Goal: Task Accomplishment & Management: Complete application form

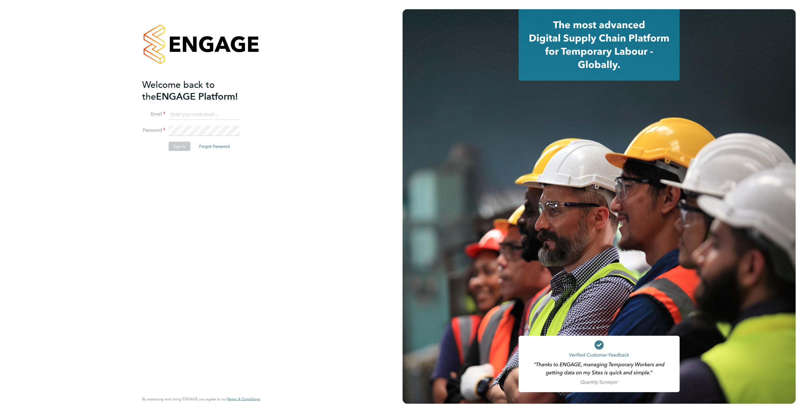
type input "andy@thinkrecruitment.co.uk"
click at [183, 147] on button "Sign In" at bounding box center [180, 146] width 22 height 9
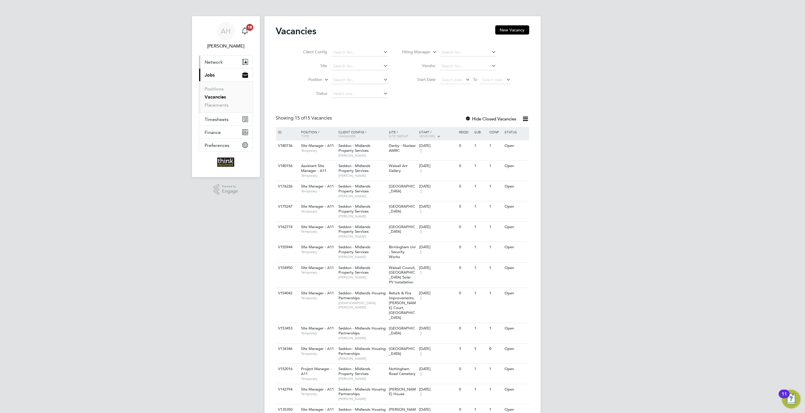
click at [212, 60] on span "Network" at bounding box center [214, 61] width 18 height 5
click at [213, 86] on link "Sites" at bounding box center [210, 83] width 10 height 5
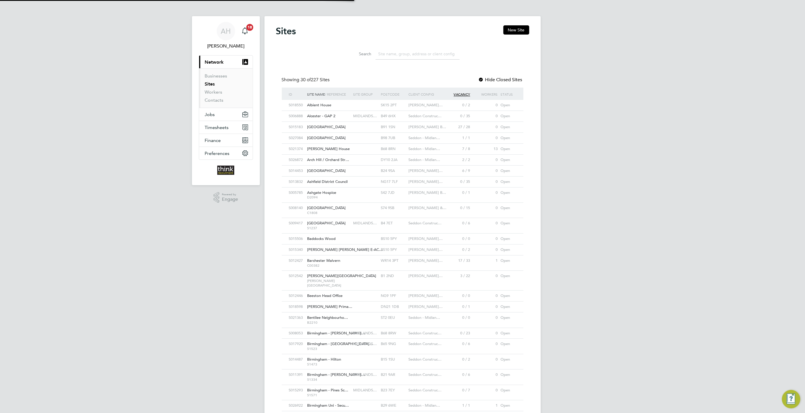
click at [383, 53] on input at bounding box center [418, 53] width 84 height 11
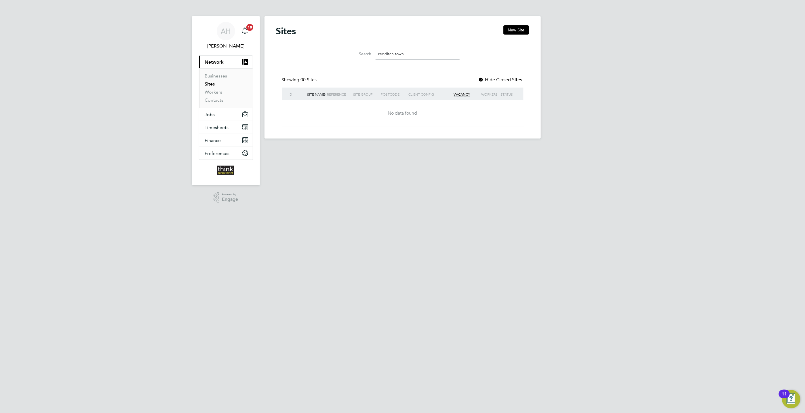
type input "Redditch town"
drag, startPoint x: 404, startPoint y: 54, endPoint x: 378, endPoint y: 55, distance: 25.6
click at [378, 55] on input "Redditch town" at bounding box center [418, 53] width 84 height 11
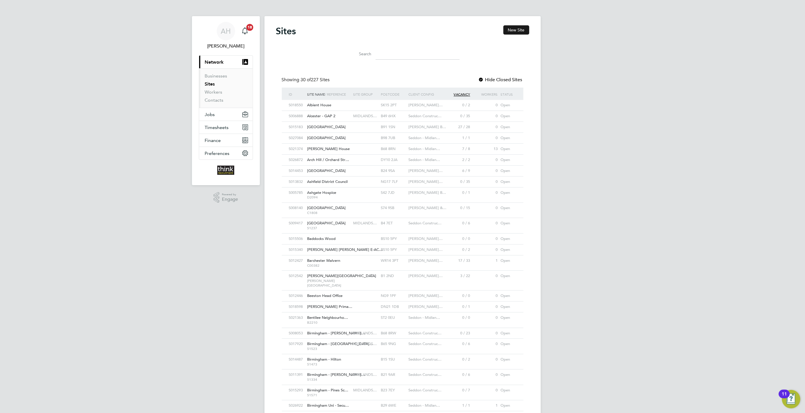
click at [513, 31] on button "New Site" at bounding box center [516, 29] width 26 height 9
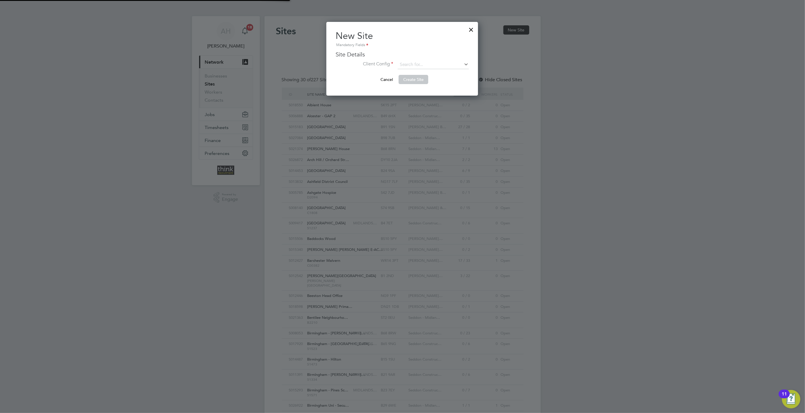
scroll to position [74, 152]
click at [407, 60] on input at bounding box center [433, 64] width 71 height 9
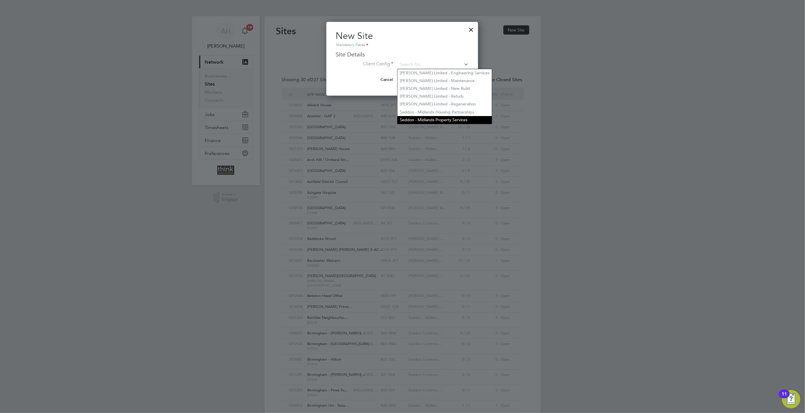
click at [419, 119] on li "Seddon - Midlands Property Services" at bounding box center [444, 120] width 94 height 8
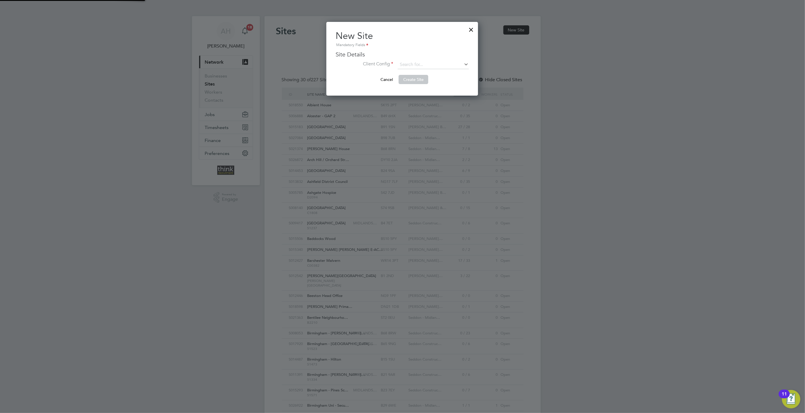
type input "Seddon - Midlands Property Services"
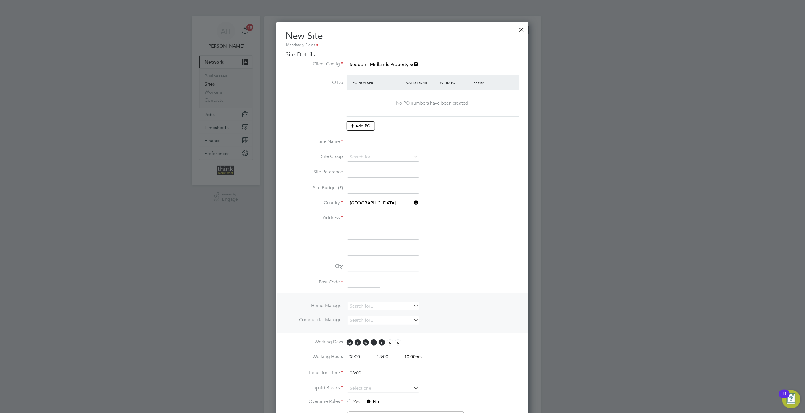
click at [359, 82] on div "PO Number" at bounding box center [378, 82] width 54 height 10
click at [355, 125] on icon at bounding box center [352, 125] width 4 height 4
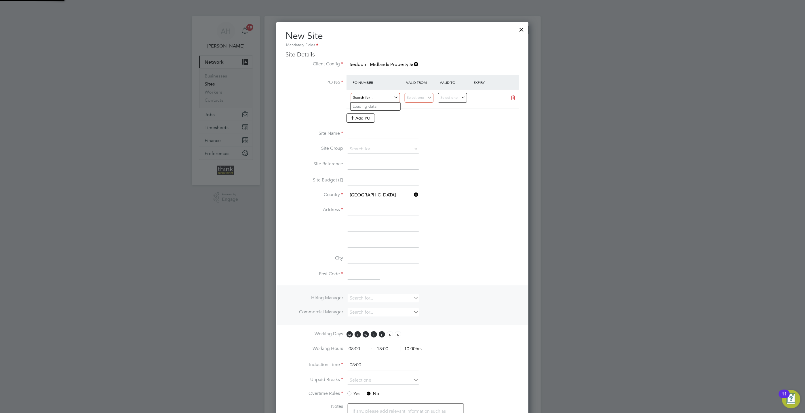
click at [364, 99] on input at bounding box center [375, 97] width 49 height 9
type input "S1900"
click at [367, 114] on li "Use "S1900"" at bounding box center [375, 114] width 50 height 8
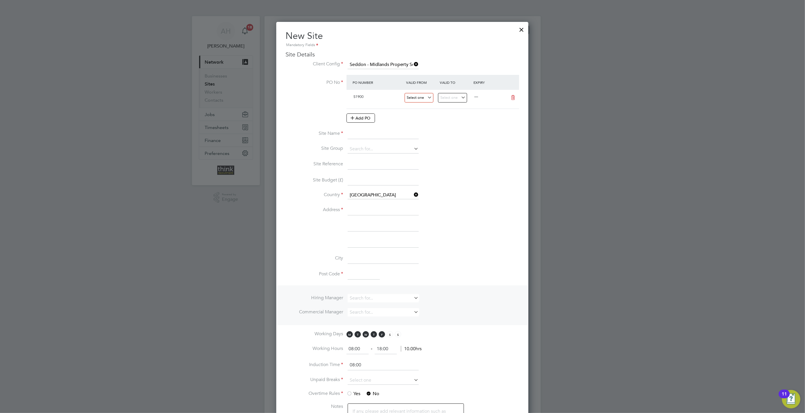
click at [420, 98] on input at bounding box center [419, 97] width 29 height 9
click at [413, 155] on span "22" at bounding box center [414, 151] width 11 height 11
type input "[DATE]"
click at [464, 97] on input at bounding box center [452, 97] width 29 height 9
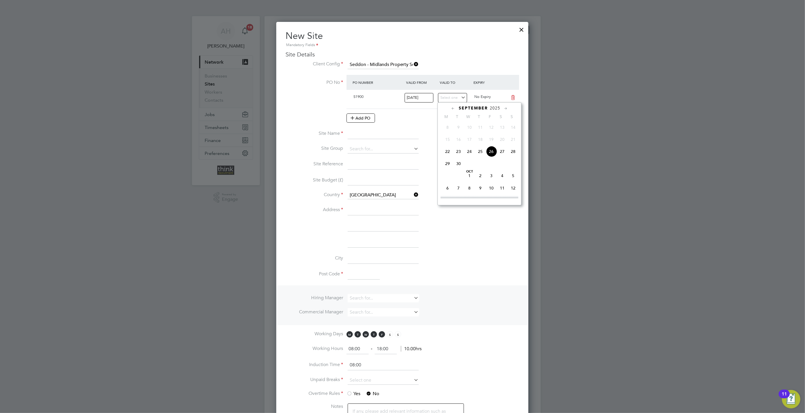
scroll to position [252, 0]
click at [513, 148] on span "12" at bounding box center [513, 144] width 11 height 11
type input "[DATE]"
click at [374, 133] on input at bounding box center [383, 134] width 71 height 10
type input "[GEOGRAPHIC_DATA]"
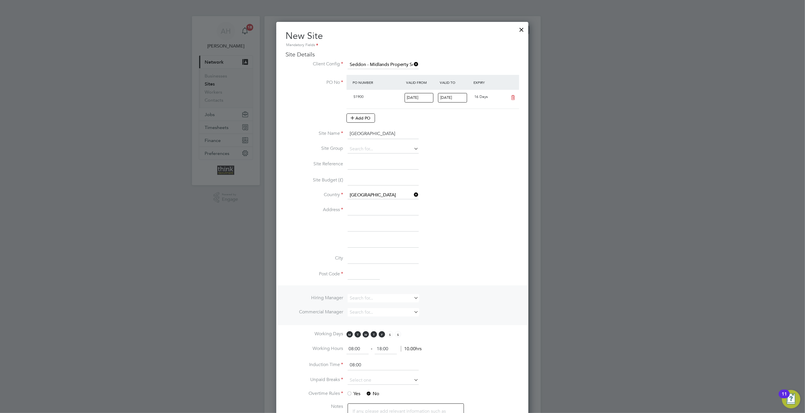
click at [373, 144] on li "Site Name Redditch Town Hall" at bounding box center [402, 137] width 234 height 16
click at [363, 149] on input at bounding box center [383, 149] width 71 height 9
click at [476, 153] on li "Site Group" at bounding box center [402, 152] width 234 height 14
click at [363, 211] on input at bounding box center [383, 210] width 71 height 10
type input "[GEOGRAPHIC_DATA]"
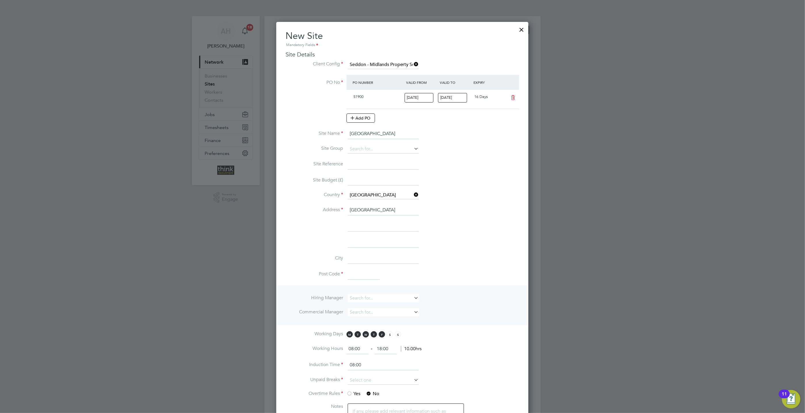
click at [359, 220] on li "Address Redditch Town Hall" at bounding box center [402, 213] width 234 height 16
click at [357, 227] on input at bounding box center [383, 226] width 71 height 10
click at [382, 229] on input "Walter Stranz Sqyure" at bounding box center [383, 226] width 71 height 10
type input "Walter Stranz Square"
click at [353, 256] on input at bounding box center [383, 258] width 71 height 10
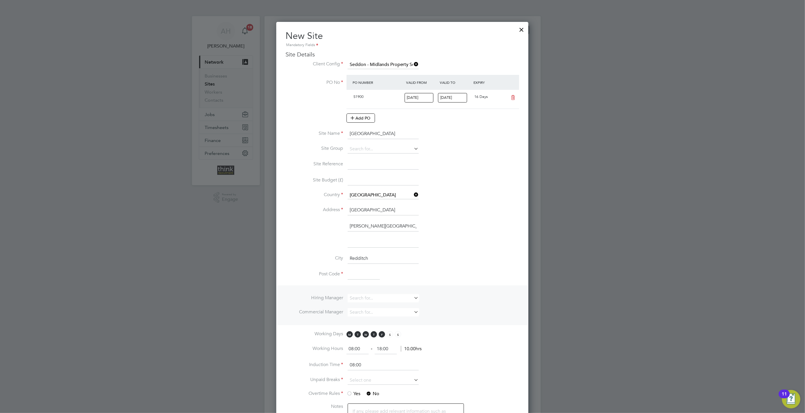
type input "Redditch"
click at [353, 275] on input at bounding box center [364, 274] width 32 height 10
type input "B98 8AH"
click at [356, 296] on input at bounding box center [383, 298] width 71 height 8
click at [384, 308] on b "Mos" at bounding box center [388, 307] width 8 height 5
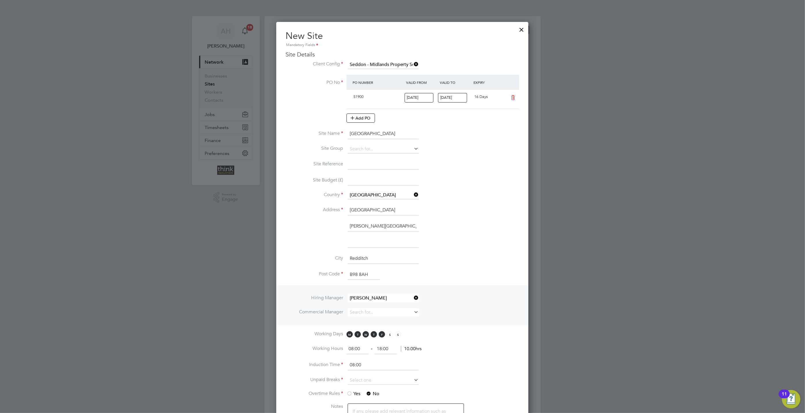
type input "[PERSON_NAME]"
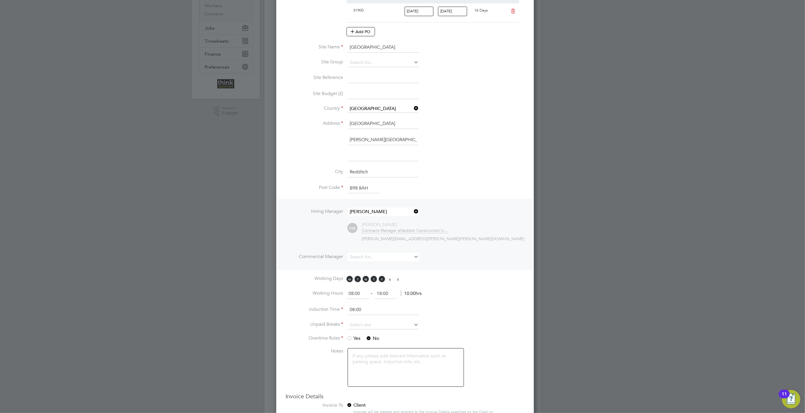
scroll to position [129, 0]
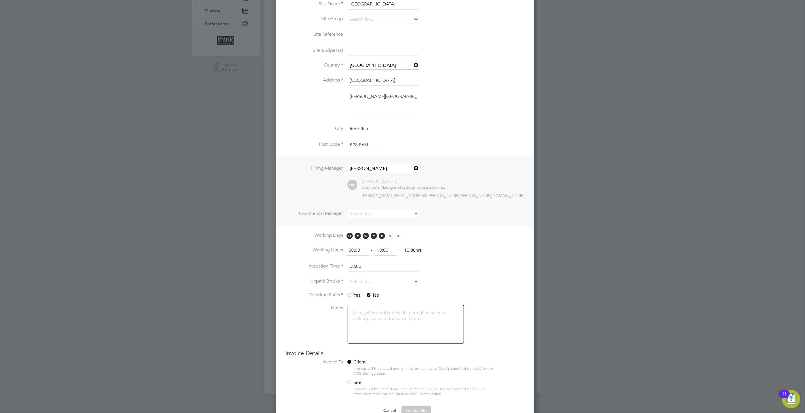
click at [413, 281] on icon at bounding box center [413, 281] width 0 height 8
click at [359, 306] on li "30 mins" at bounding box center [383, 305] width 72 height 7
type input "30 mins"
click at [304, 326] on li "Notes" at bounding box center [404, 327] width 239 height 44
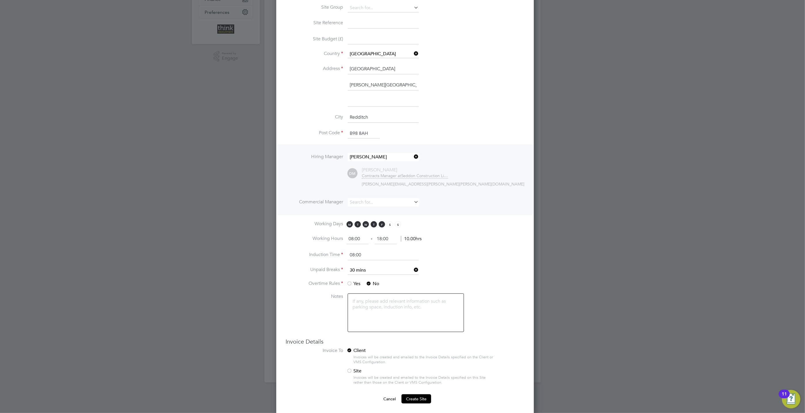
scroll to position [144, 0]
click at [411, 398] on span "Create Site" at bounding box center [416, 396] width 20 height 5
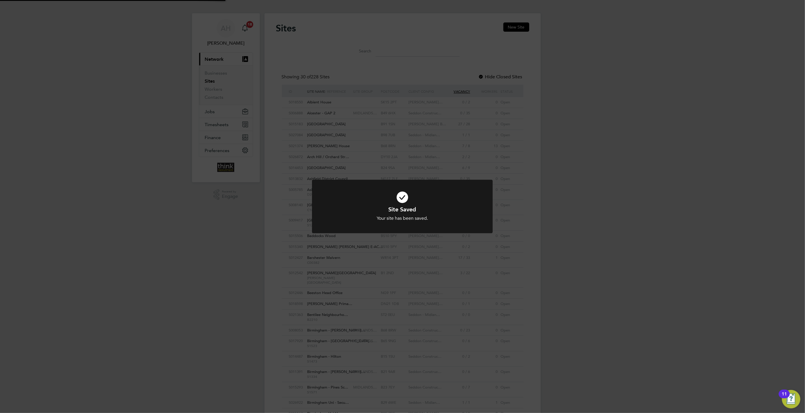
scroll to position [0, 0]
click at [151, 212] on div "Site Saved Your site has been saved. Cancel Okay" at bounding box center [402, 206] width 805 height 413
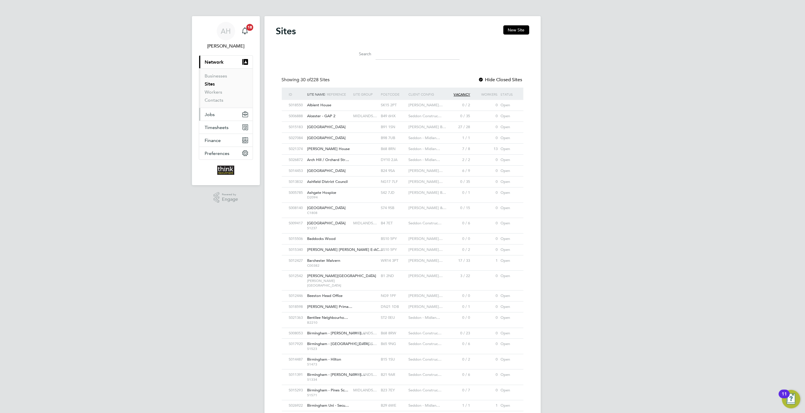
click at [212, 113] on span "Jobs" at bounding box center [210, 114] width 10 height 5
click at [212, 95] on link "Vacancies" at bounding box center [215, 96] width 20 height 5
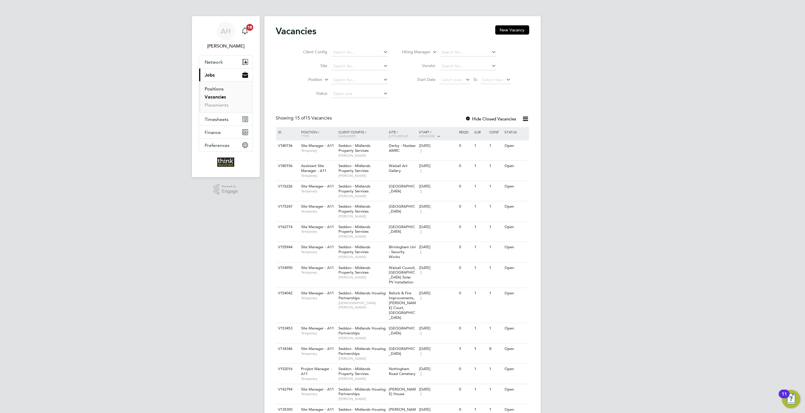
click at [214, 87] on link "Positions" at bounding box center [214, 88] width 19 height 5
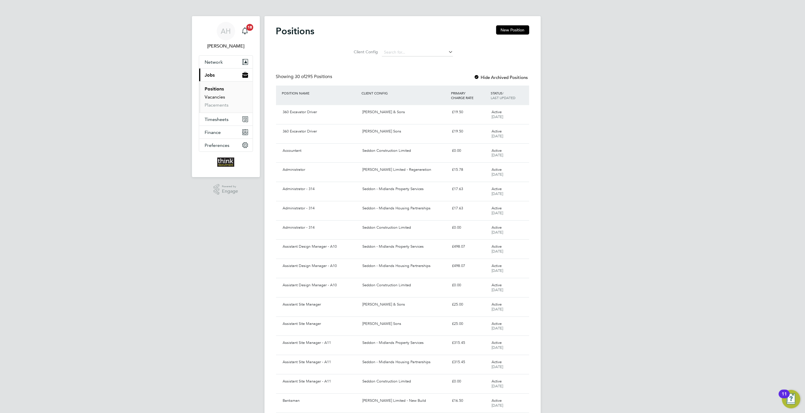
click at [210, 97] on link "Vacancies" at bounding box center [215, 96] width 20 height 5
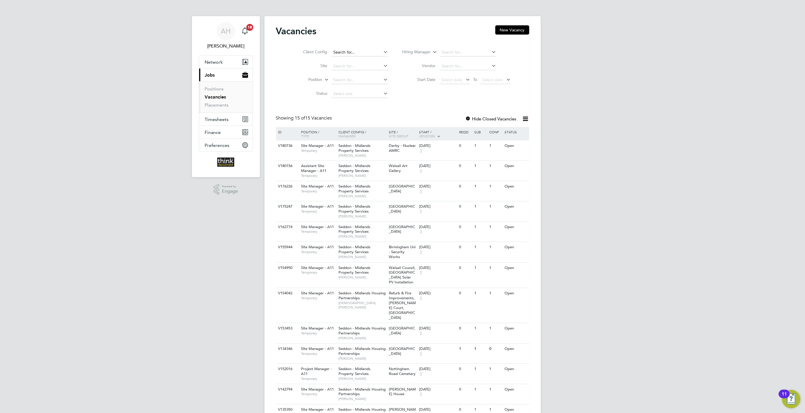
click at [340, 50] on input at bounding box center [359, 52] width 57 height 8
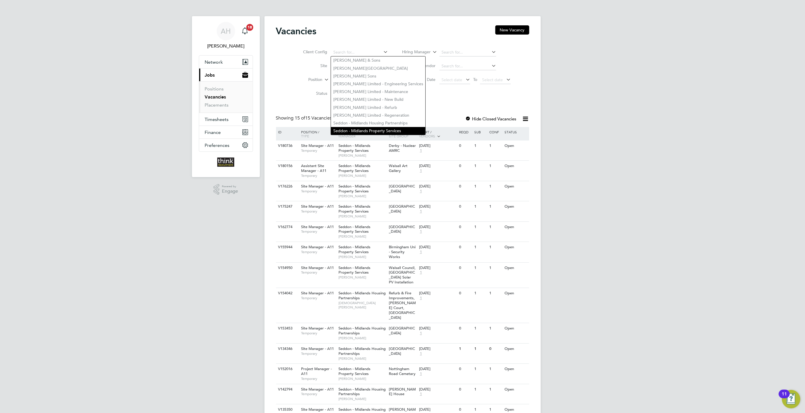
click at [353, 128] on li "Seddon - Midlands Property Services" at bounding box center [378, 131] width 94 height 8
type input "Seddon - Midlands Property Services"
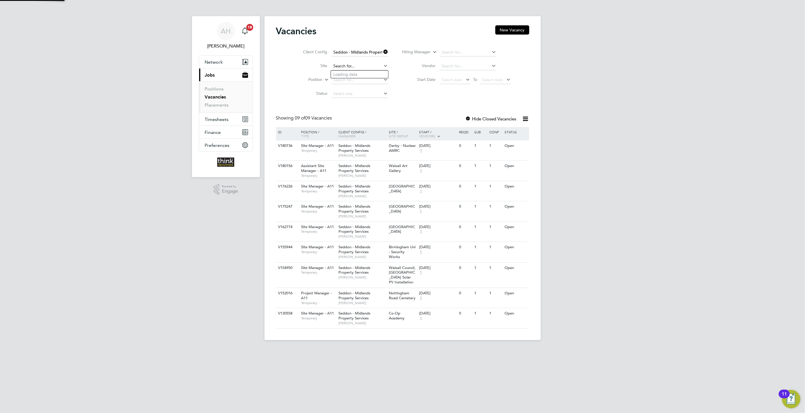
click at [344, 66] on input at bounding box center [359, 66] width 57 height 8
click at [350, 87] on b "Redditch" at bounding box center [341, 89] width 17 height 5
type input "[GEOGRAPHIC_DATA]"
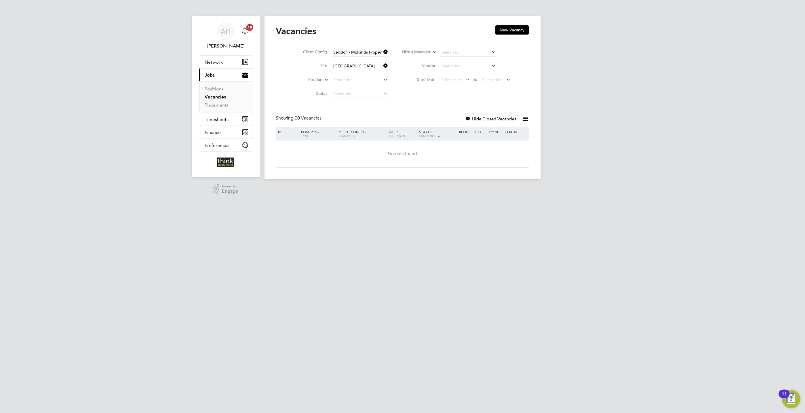
click at [526, 119] on icon at bounding box center [525, 118] width 7 height 7
click at [621, 126] on div "AH Andy Harvey Notifications 18 Applications: Network Businesses Sites Workers …" at bounding box center [402, 94] width 805 height 188
click at [382, 95] on icon at bounding box center [382, 93] width 0 height 8
click at [372, 91] on input at bounding box center [359, 94] width 57 height 8
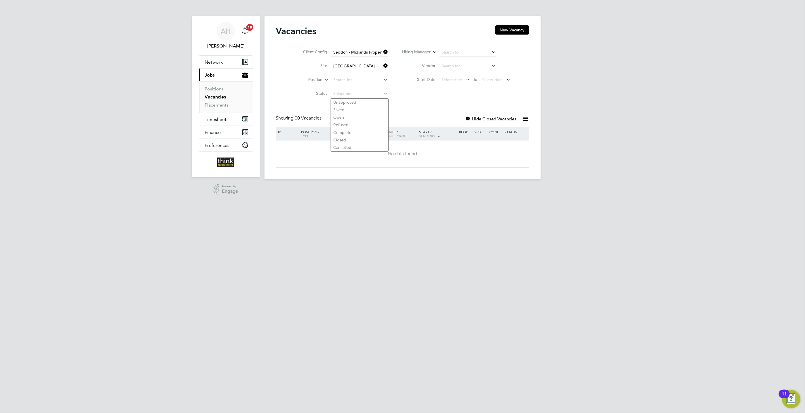
click at [418, 188] on html "AH Andy Harvey Notifications 18 Applications: Network Businesses Sites Workers …" at bounding box center [402, 94] width 805 height 188
click at [523, 119] on icon at bounding box center [525, 118] width 7 height 7
click at [508, 133] on li "Download Vacancies Report" at bounding box center [498, 133] width 58 height 8
click at [759, 83] on div "AH Andy Harvey Notifications 18 Applications: Network Businesses Sites Workers …" at bounding box center [402, 94] width 805 height 188
click at [206, 62] on span "Network" at bounding box center [214, 61] width 18 height 5
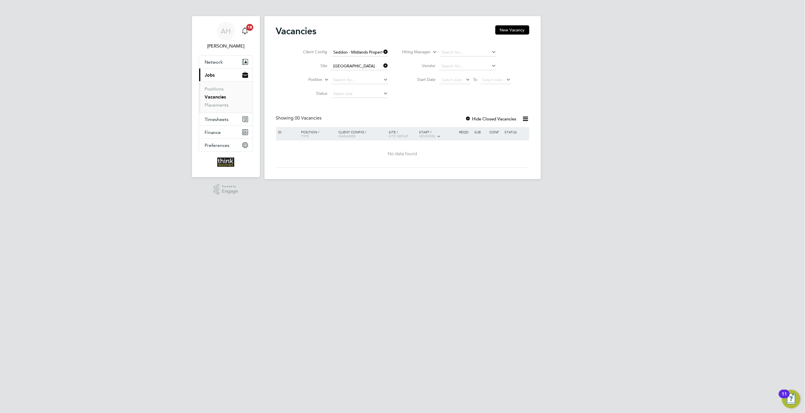
click at [214, 96] on link "Vacancies" at bounding box center [215, 96] width 21 height 5
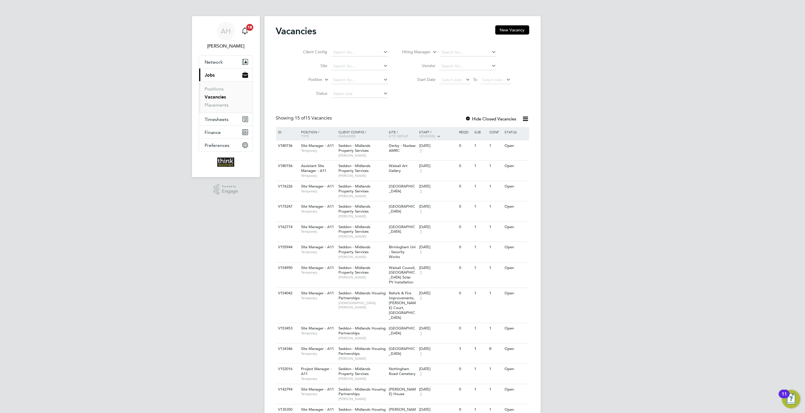
click at [250, 25] on span "18" at bounding box center [249, 27] width 7 height 7
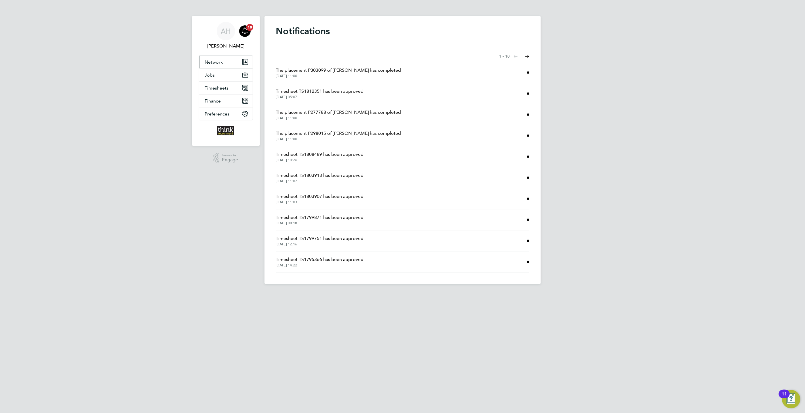
click at [214, 62] on span "Network" at bounding box center [214, 61] width 18 height 5
click at [218, 114] on button "Jobs" at bounding box center [226, 114] width 54 height 13
click at [212, 97] on link "Vacancies" at bounding box center [215, 96] width 20 height 5
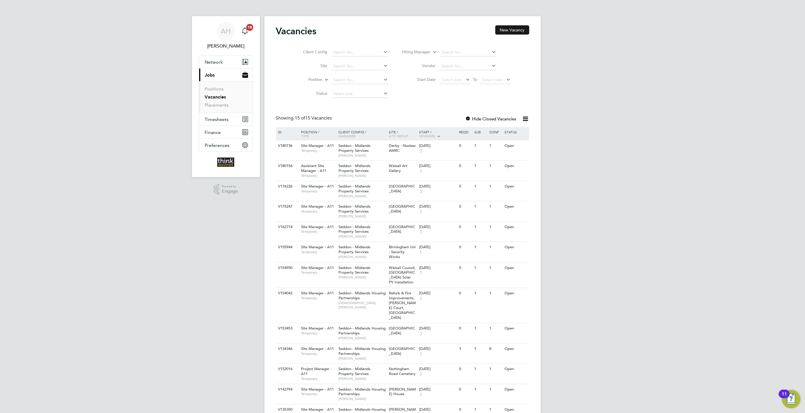
click at [514, 33] on button "New Vacancy" at bounding box center [512, 29] width 34 height 9
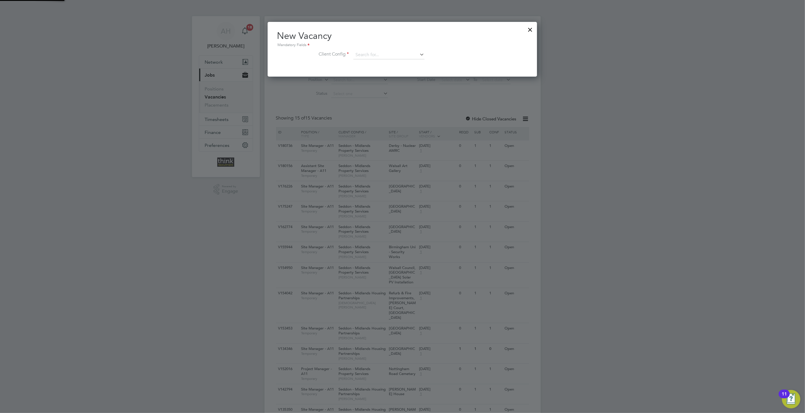
scroll to position [55, 269]
click at [368, 53] on input at bounding box center [388, 55] width 71 height 9
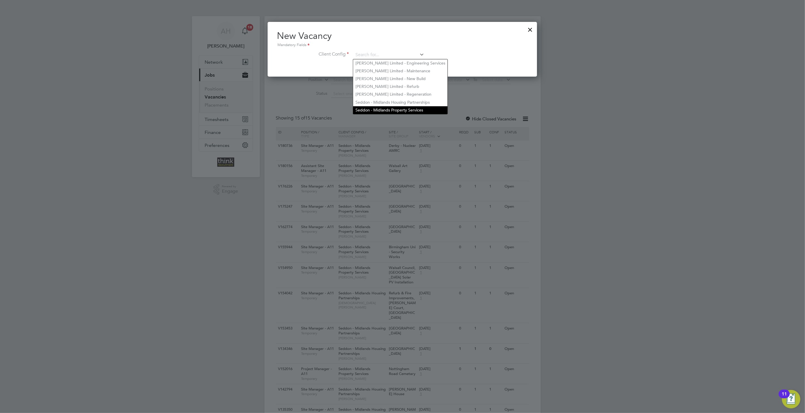
click at [378, 108] on li "Seddon - Midlands Property Services" at bounding box center [400, 110] width 94 height 8
type input "Seddon - Midlands Property Services"
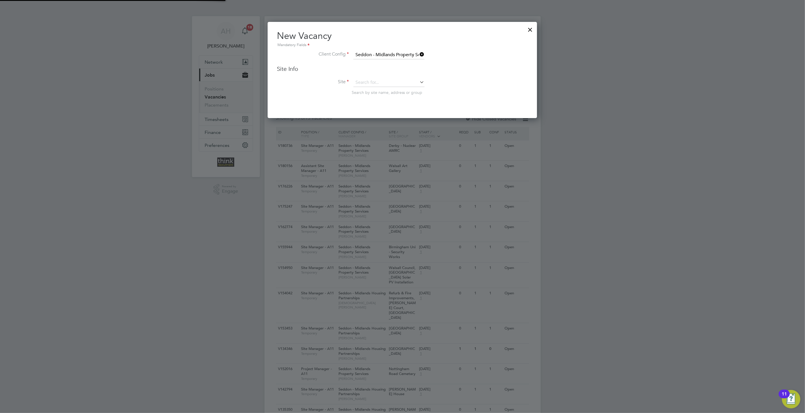
scroll to position [96, 269]
click at [360, 83] on input at bounding box center [388, 82] width 71 height 9
click at [369, 98] on li "Redd itch Town Hall" at bounding box center [392, 98] width 79 height 8
type input "[GEOGRAPHIC_DATA]"
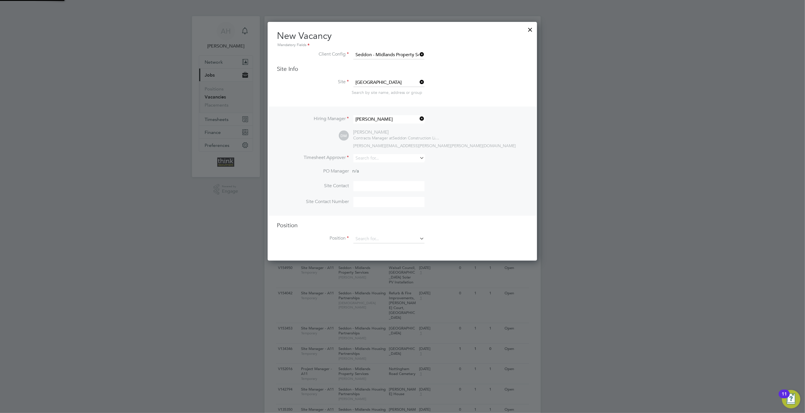
scroll to position [239, 269]
click at [365, 236] on input at bounding box center [388, 239] width 71 height 9
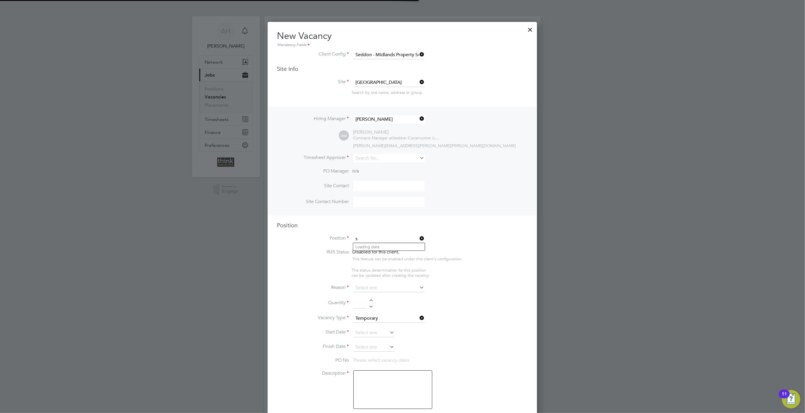
scroll to position [803, 269]
click at [366, 247] on li "Assistant Site Manager - A11" at bounding box center [389, 247] width 72 height 8
type input "Assistant Site Manager - A11"
type textarea "Co-ordination of sub-contractors and material deliveries to assist the Site Man…"
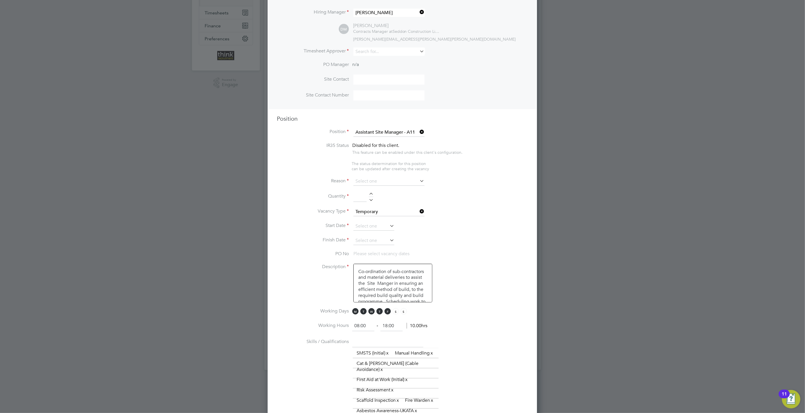
scroll to position [129, 0]
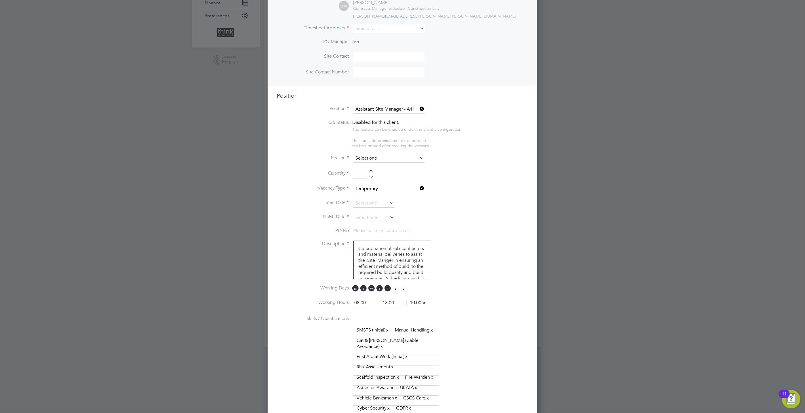
click at [413, 155] on input at bounding box center [388, 158] width 71 height 9
click at [360, 179] on li "Extra Work" at bounding box center [389, 180] width 72 height 7
type input "Extra Work"
click at [371, 170] on div at bounding box center [371, 171] width 5 height 4
type input "1"
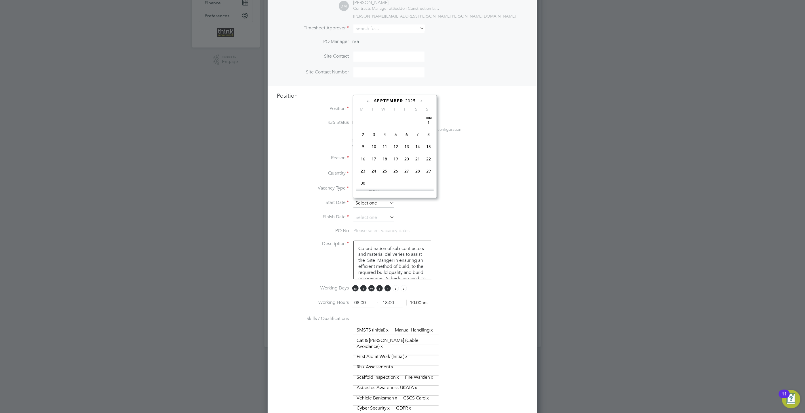
scroll to position [209, 0]
click at [366, 205] on input at bounding box center [373, 203] width 41 height 9
click at [363, 146] on span "22" at bounding box center [362, 144] width 11 height 11
type input "[DATE]"
click at [388, 217] on icon at bounding box center [388, 217] width 0 height 8
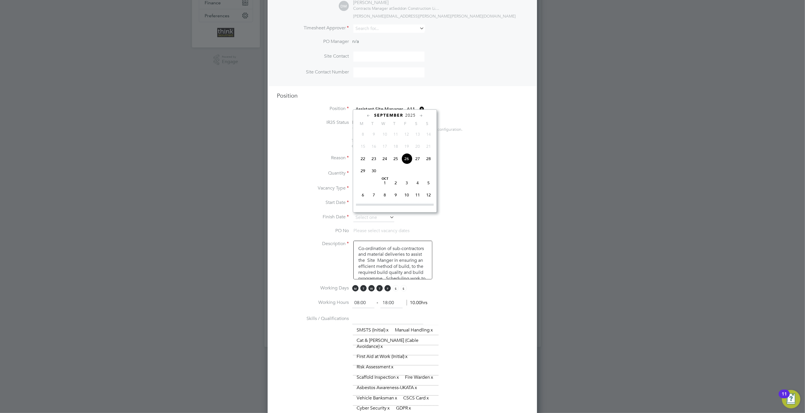
click at [431, 197] on span "12" at bounding box center [428, 194] width 11 height 11
type input "[DATE]"
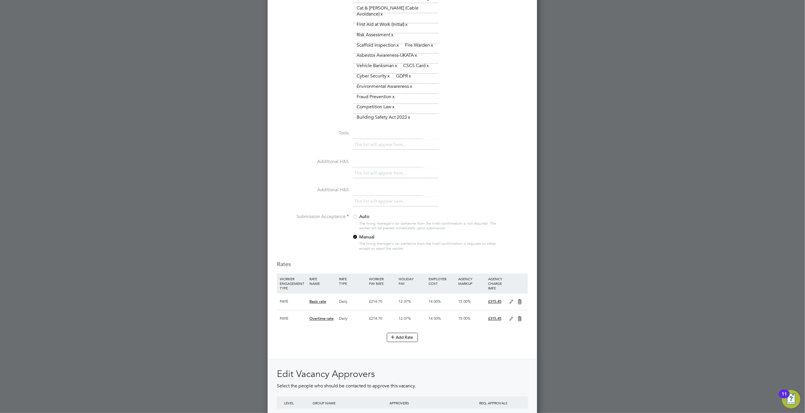
scroll to position [518, 0]
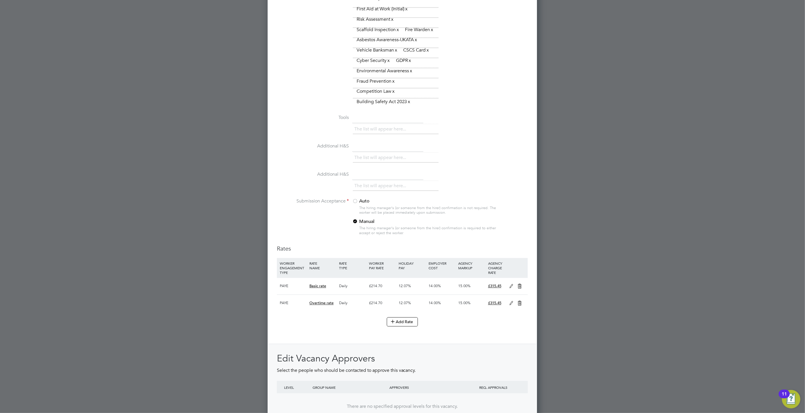
click at [354, 204] on div at bounding box center [355, 202] width 6 height 6
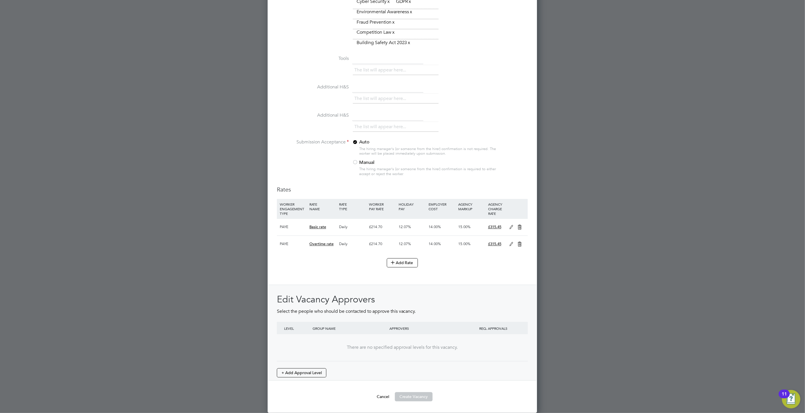
scroll to position [594, 0]
click at [519, 242] on icon at bounding box center [519, 244] width 7 height 5
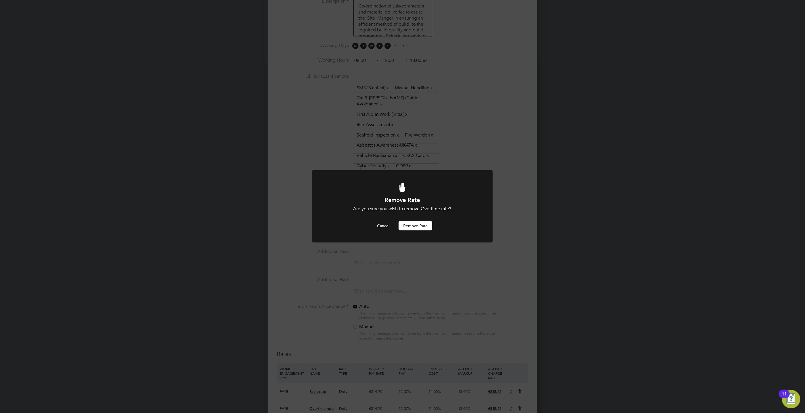
scroll to position [0, 0]
click at [412, 223] on button "Remove rate" at bounding box center [416, 225] width 34 height 9
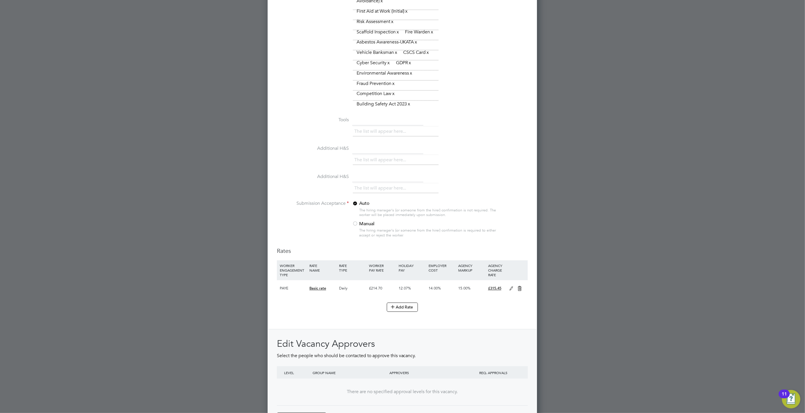
scroll to position [542, 0]
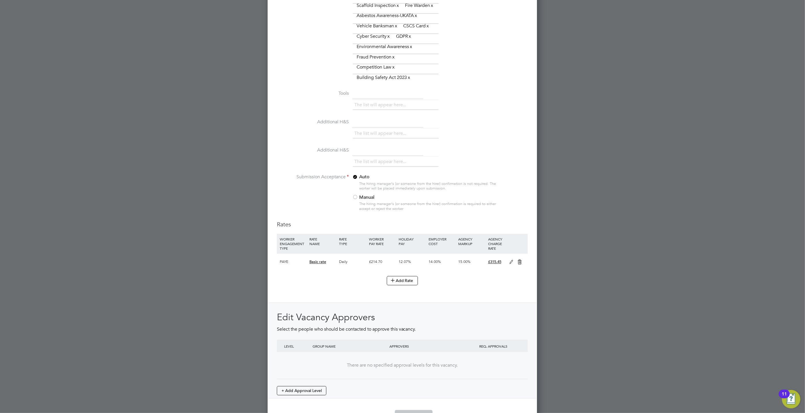
click at [519, 264] on icon at bounding box center [519, 262] width 7 height 5
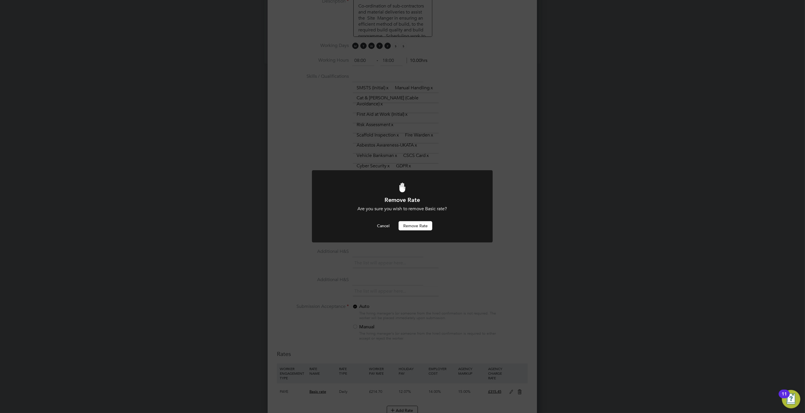
scroll to position [0, 0]
click at [430, 226] on button "Remove rate" at bounding box center [416, 225] width 34 height 9
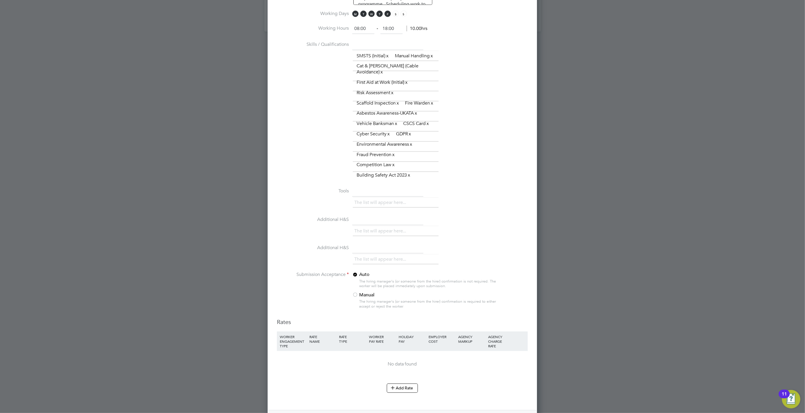
scroll to position [499, 0]
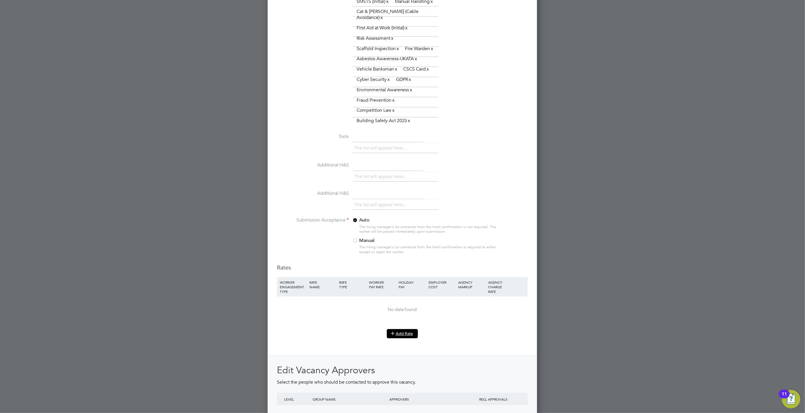
click at [397, 338] on button "Add Rate" at bounding box center [402, 333] width 31 height 9
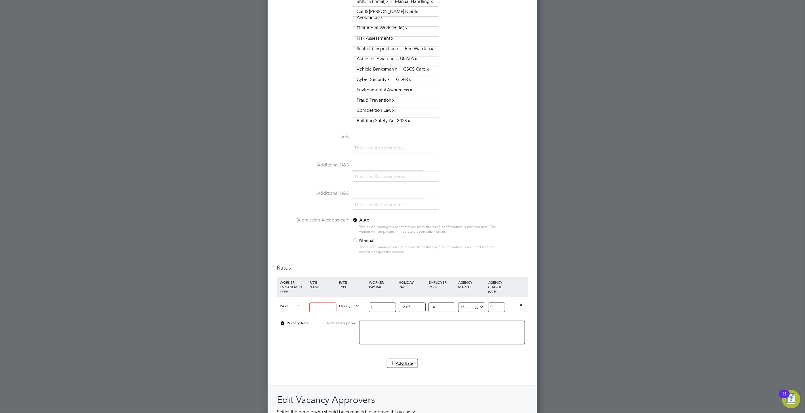
click at [295, 310] on icon at bounding box center [295, 306] width 0 height 8
click at [289, 329] on li "Contract" at bounding box center [288, 327] width 23 height 7
click at [315, 312] on input at bounding box center [322, 306] width 27 height 9
type input "day"
click at [354, 310] on icon at bounding box center [354, 306] width 0 height 8
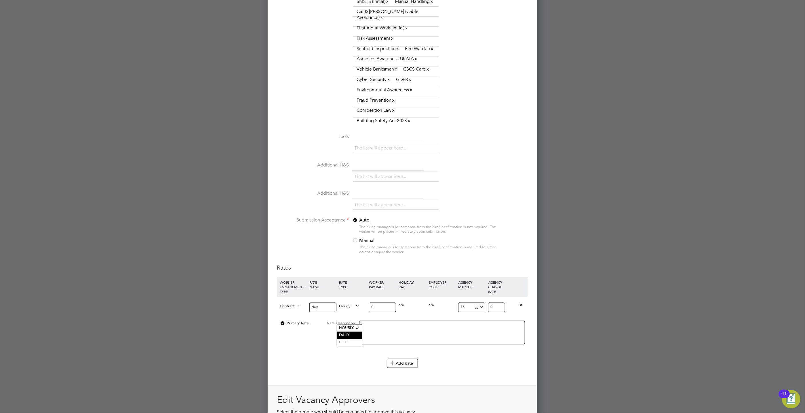
click at [348, 334] on li "DAILY" at bounding box center [349, 335] width 25 height 7
click at [378, 312] on input "0" at bounding box center [382, 306] width 27 height 9
type input "2"
type input "2.3"
type input "26"
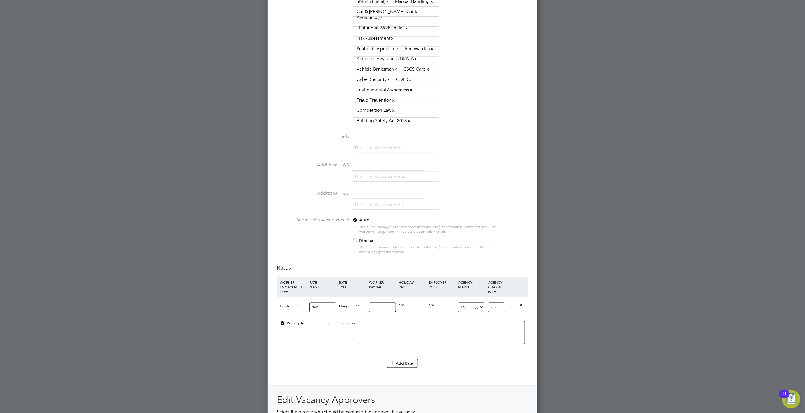
type input "29.9"
type input "265"
type input "304.75"
type input "265"
click at [392, 344] on textarea at bounding box center [442, 333] width 166 height 24
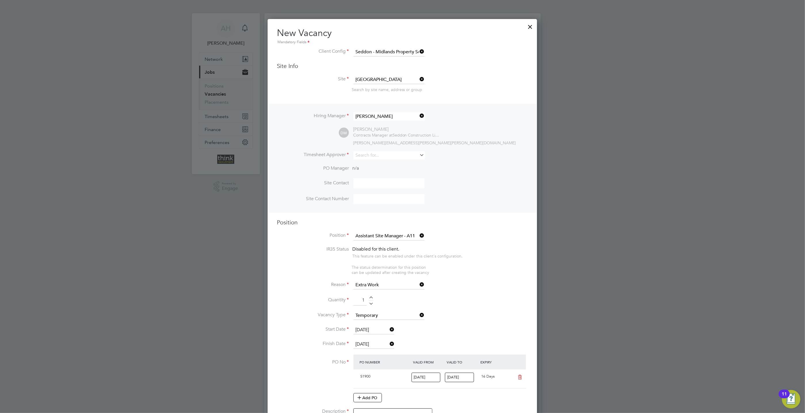
scroll to position [0, 0]
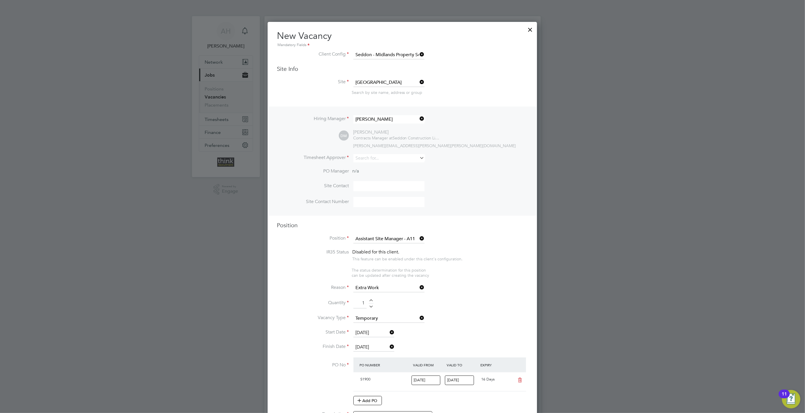
click at [419, 157] on icon at bounding box center [419, 158] width 0 height 8
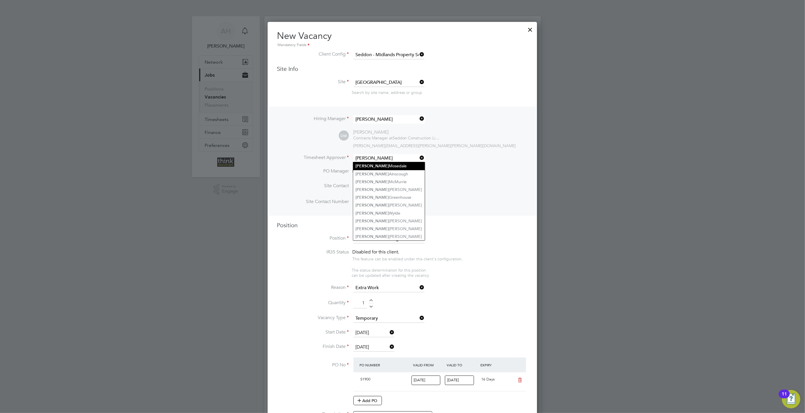
click at [378, 163] on li "David Mosedale" at bounding box center [389, 166] width 72 height 8
type input "[PERSON_NAME]"
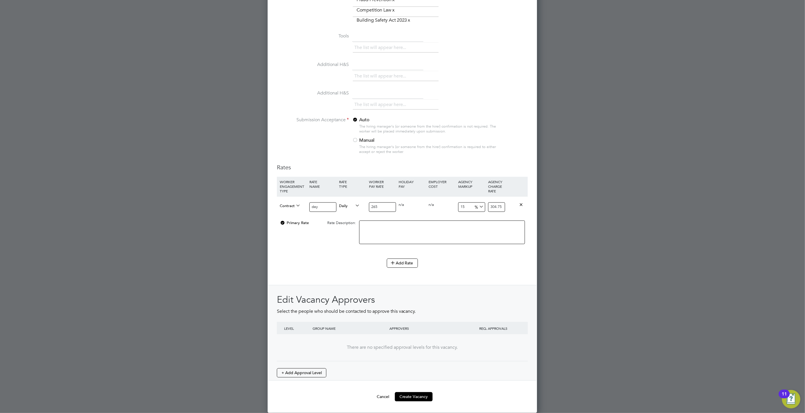
scroll to position [642, 0]
click at [418, 398] on button "Create Vacancy" at bounding box center [414, 396] width 38 height 9
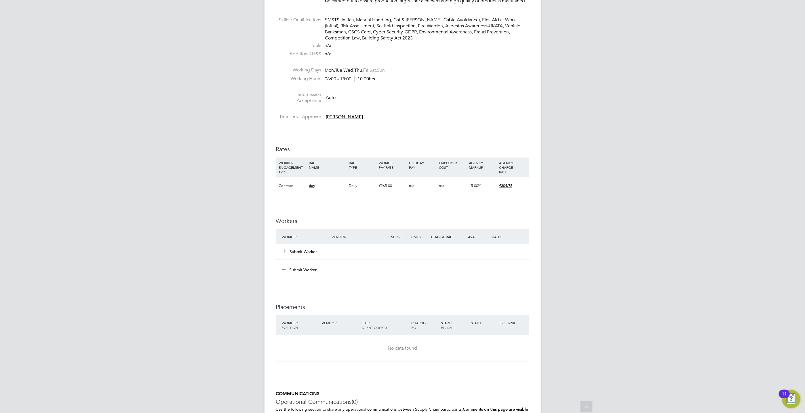
scroll to position [259, 0]
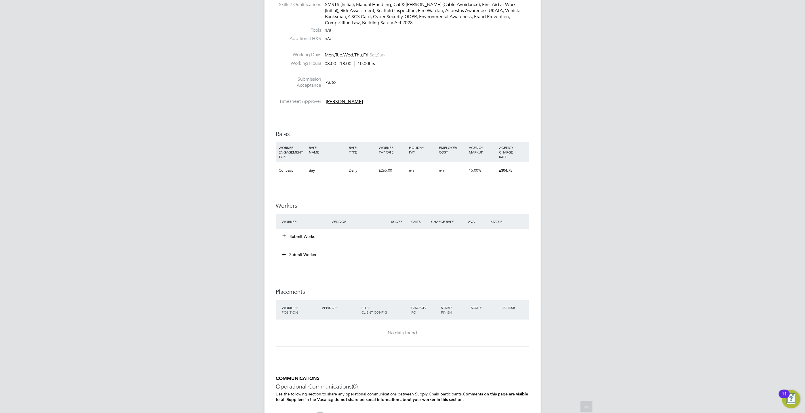
click at [303, 237] on button "Submit Worker" at bounding box center [300, 236] width 35 height 6
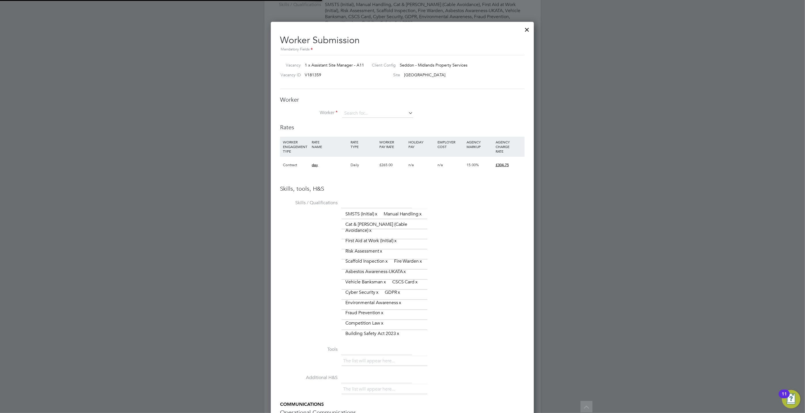
scroll to position [497, 263]
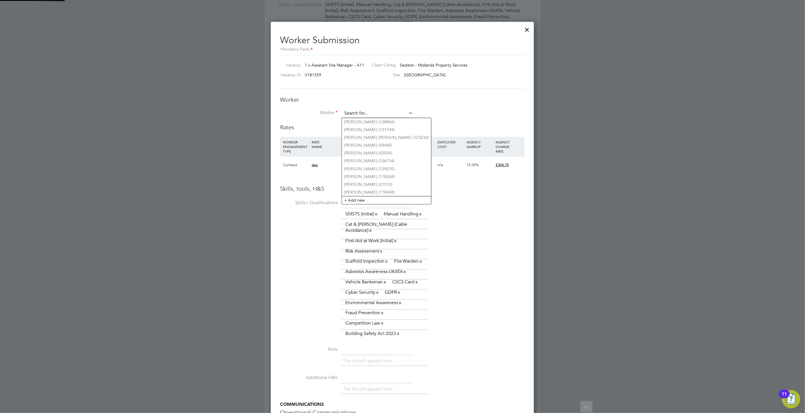
click at [352, 113] on input at bounding box center [377, 113] width 71 height 9
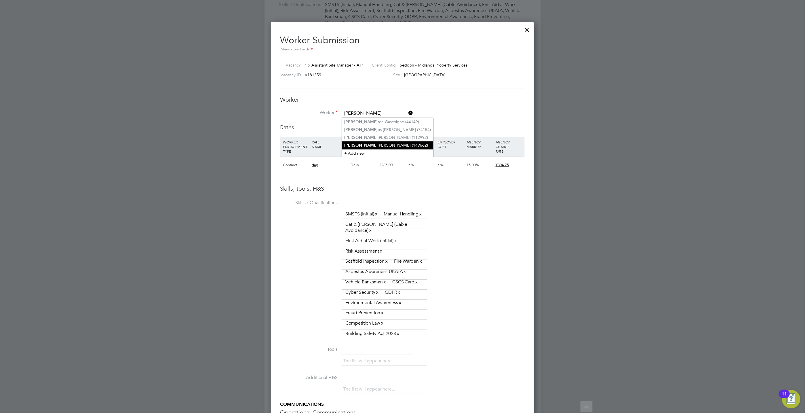
click at [354, 142] on li "Carl Sayers (149662)" at bounding box center [387, 145] width 91 height 8
type input "Carl Sayers (149662)"
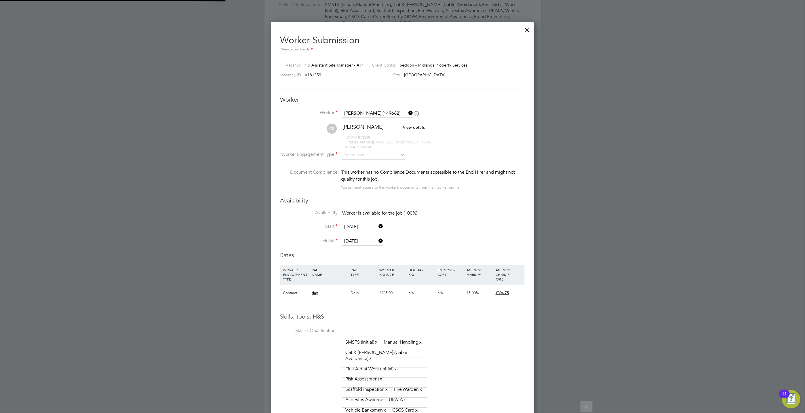
scroll to position [3, 3]
type input "27 Sep 2025"
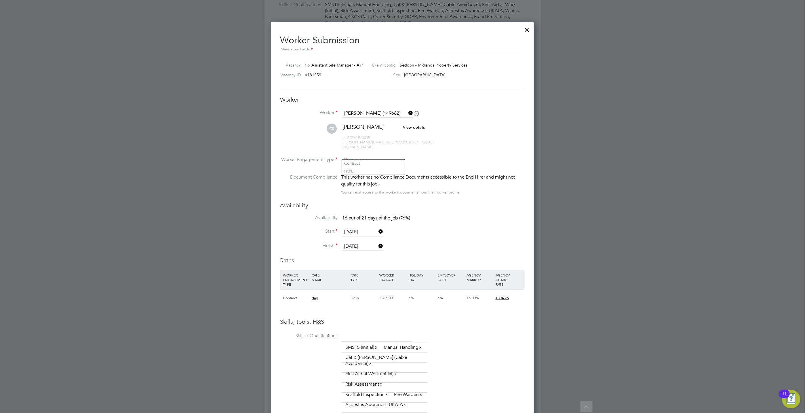
click at [383, 156] on input at bounding box center [373, 160] width 62 height 9
click at [366, 164] on li "Contract" at bounding box center [373, 162] width 63 height 7
type input "Contract"
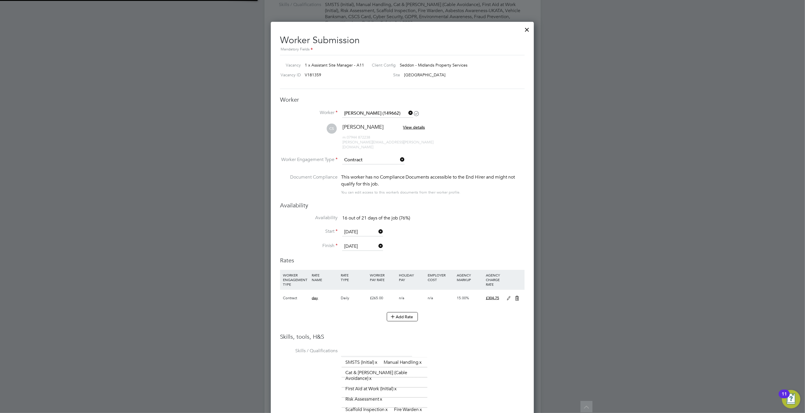
scroll to position [17, 29]
click at [354, 228] on input "27 Sep 2025" at bounding box center [362, 232] width 41 height 9
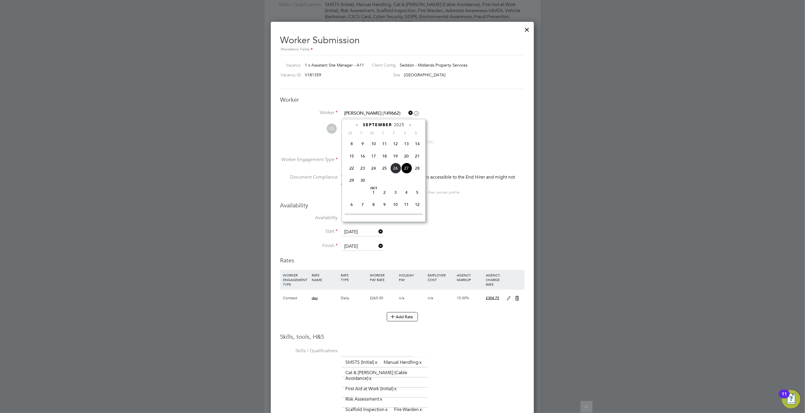
click at [352, 168] on span "22" at bounding box center [351, 168] width 11 height 11
type input "[DATE]"
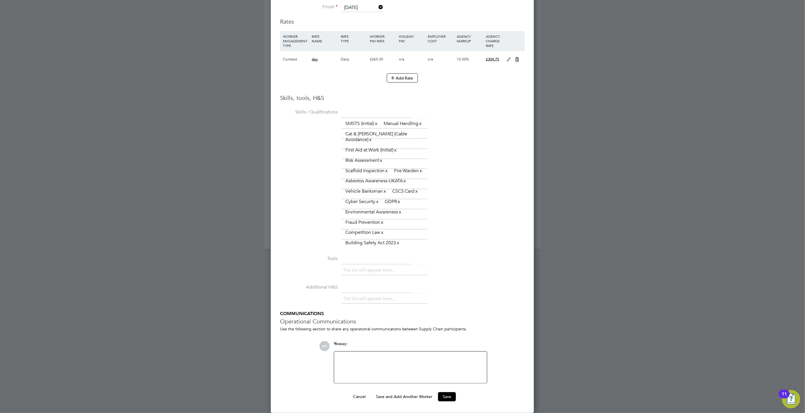
scroll to position [508, 0]
click at [447, 395] on button "Save" at bounding box center [447, 396] width 18 height 9
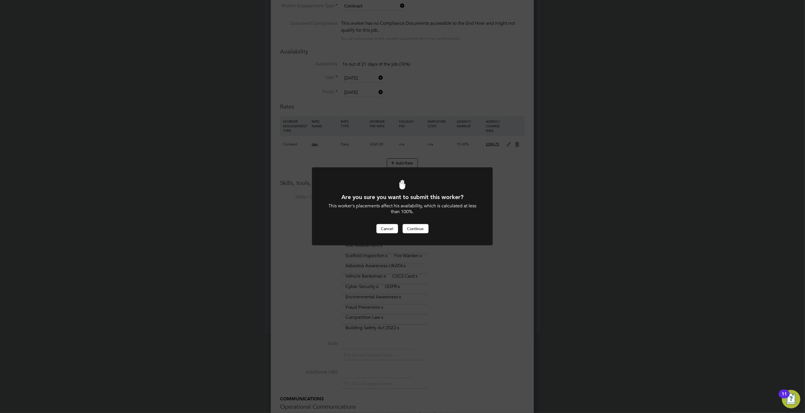
click at [387, 230] on button "Cancel" at bounding box center [387, 228] width 22 height 9
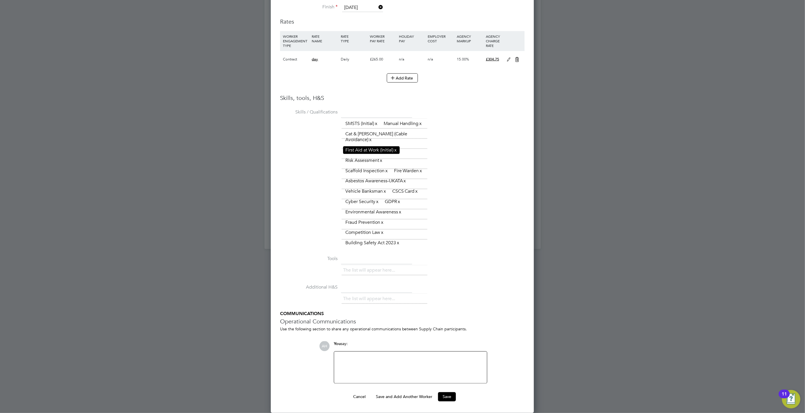
scroll to position [508, 0]
click at [447, 397] on button "Save" at bounding box center [447, 396] width 18 height 9
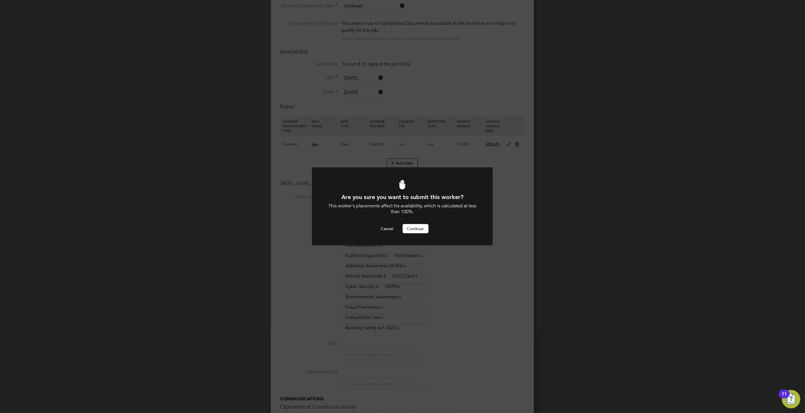
scroll to position [0, 0]
click at [383, 228] on button "Cancel" at bounding box center [387, 228] width 22 height 9
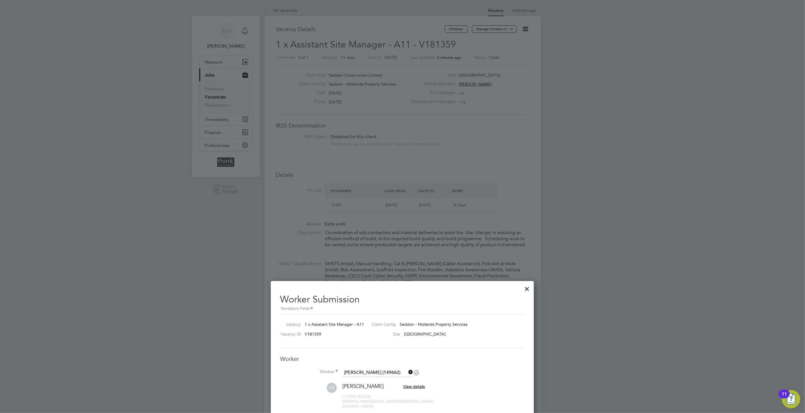
click at [492, 146] on div at bounding box center [402, 206] width 805 height 413
click at [526, 287] on div at bounding box center [527, 287] width 10 height 10
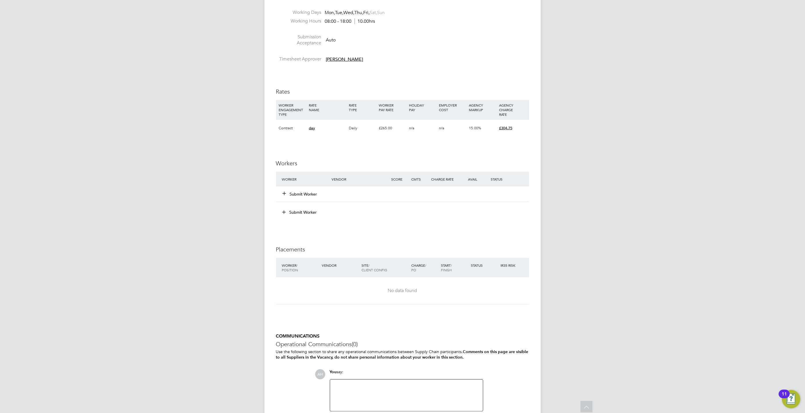
scroll to position [344, 0]
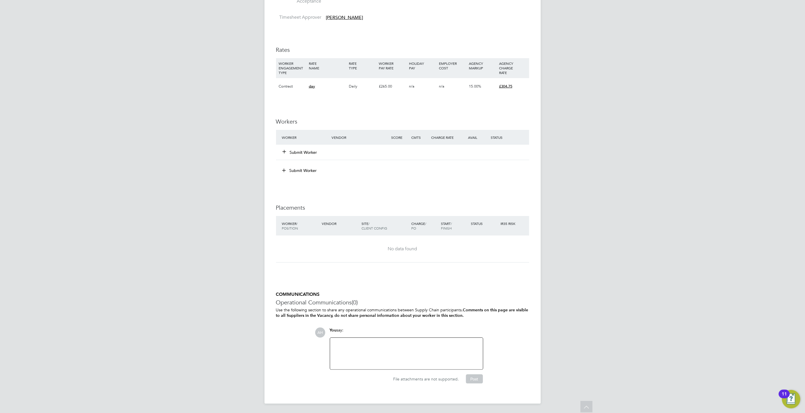
click at [290, 151] on button "Submit Worker" at bounding box center [300, 152] width 35 height 6
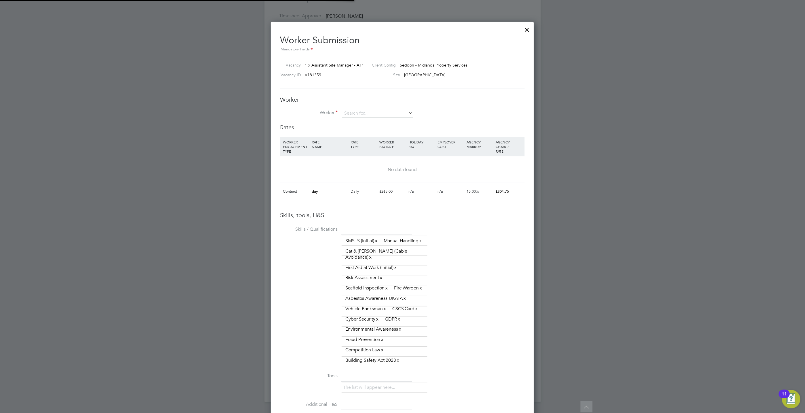
scroll to position [9, 150]
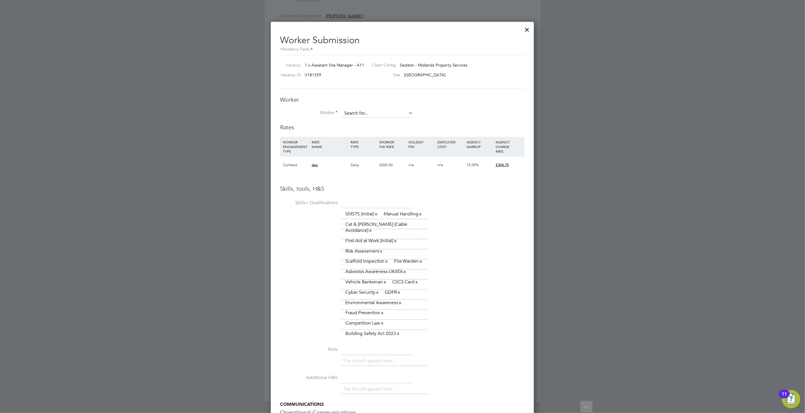
click at [349, 111] on input at bounding box center [377, 113] width 71 height 9
click at [355, 144] on li "Carl Sayers (149662)" at bounding box center [387, 145] width 91 height 8
type input "Carl Sayers (149662)"
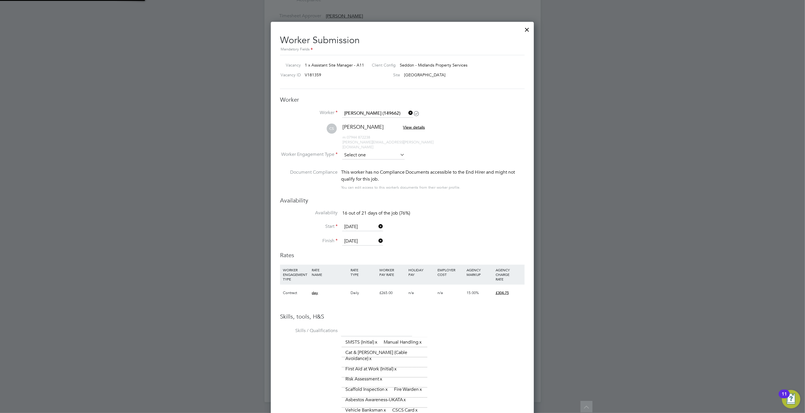
scroll to position [3, 3]
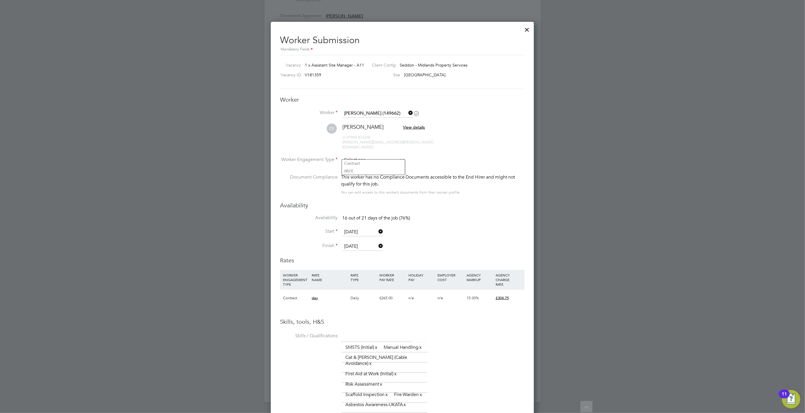
click at [347, 156] on input at bounding box center [373, 160] width 62 height 9
click at [349, 163] on li "Contract" at bounding box center [373, 162] width 63 height 7
type input "Contract"
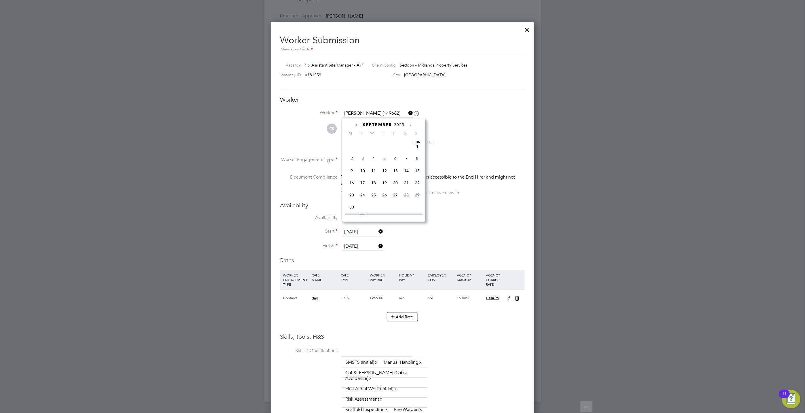
click at [360, 228] on input "27 Sep 2025" at bounding box center [362, 232] width 41 height 9
click at [350, 168] on span "22" at bounding box center [351, 168] width 11 height 11
type input "[DATE]"
click at [516, 296] on icon at bounding box center [517, 298] width 7 height 5
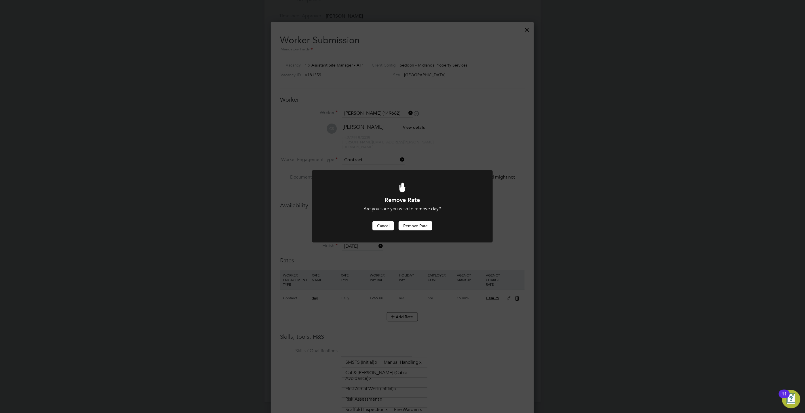
click at [387, 227] on button "Cancel" at bounding box center [383, 225] width 22 height 9
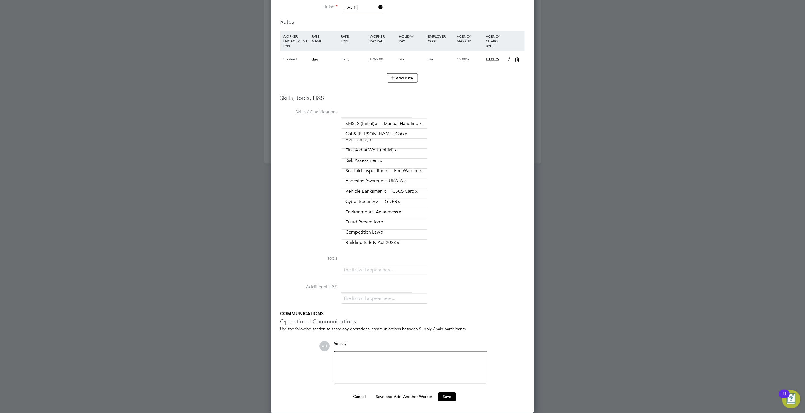
click at [449, 389] on ng-form "Worker Worker Carl Sayers (149662) CS Carl Sayers View details m: 07944 872238 …" at bounding box center [402, 129] width 245 height 544
click at [449, 394] on button "Save" at bounding box center [447, 396] width 18 height 9
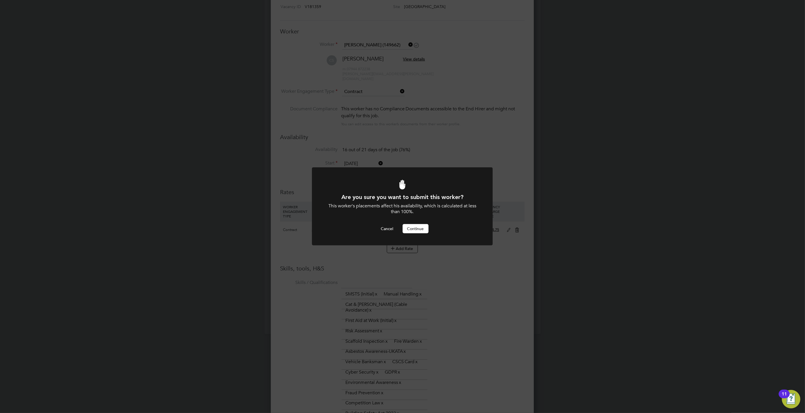
click at [425, 231] on button "Continue" at bounding box center [416, 228] width 26 height 9
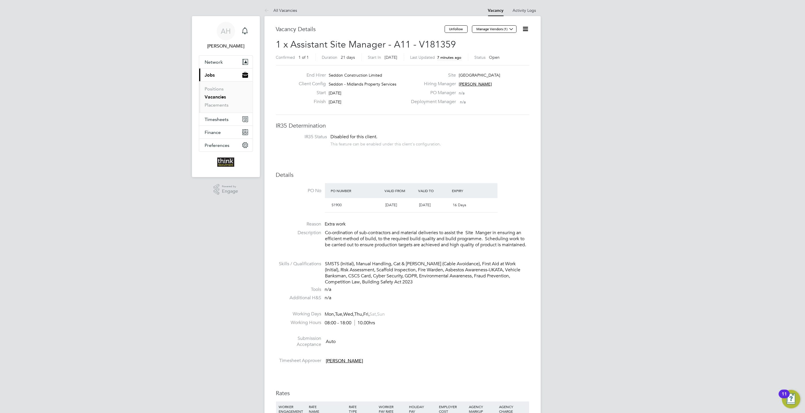
click at [524, 30] on icon at bounding box center [525, 28] width 7 height 7
click at [574, 122] on div "AH Andy Harvey Notifications Applications: Network Businesses Sites Workers Con…" at bounding box center [402, 377] width 805 height 754
click at [216, 104] on link "Placements" at bounding box center [217, 104] width 24 height 5
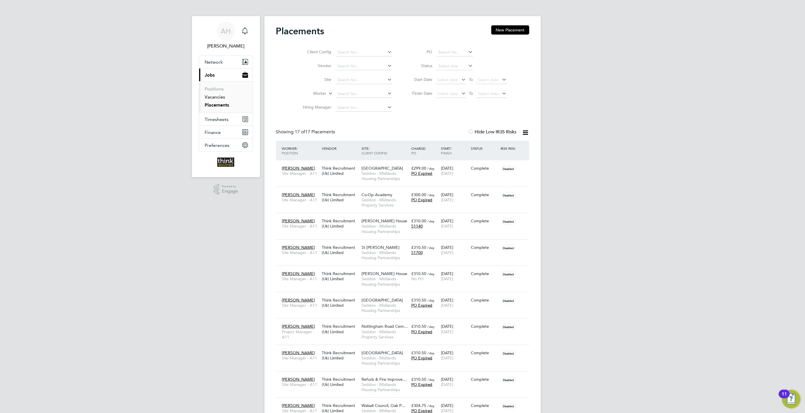
click at [211, 98] on link "Vacancies" at bounding box center [215, 96] width 20 height 5
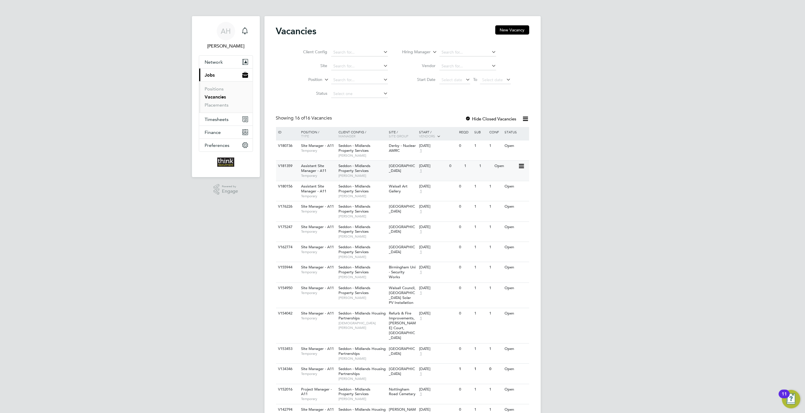
click at [521, 167] on icon at bounding box center [521, 166] width 6 height 7
click at [499, 177] on li "View Details" at bounding box center [506, 180] width 33 height 8
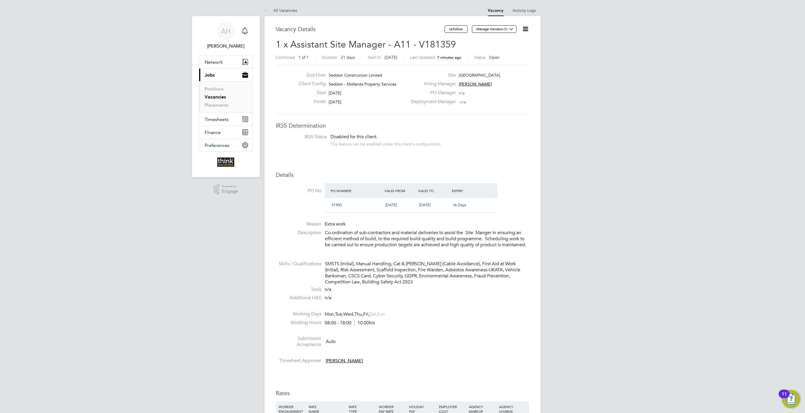
click at [526, 29] on icon at bounding box center [525, 28] width 7 height 7
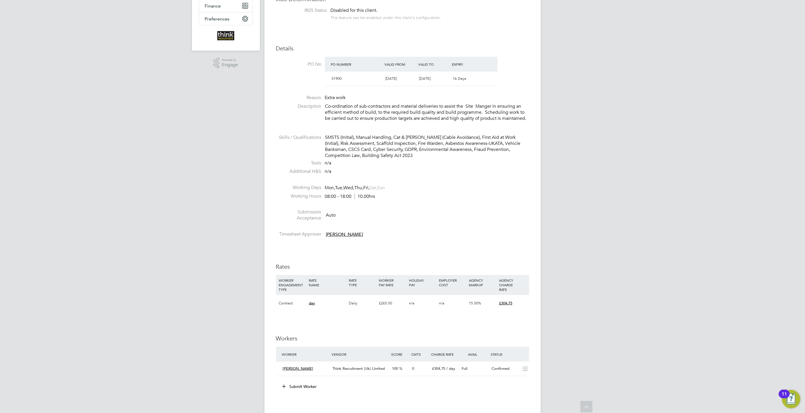
scroll to position [63, 0]
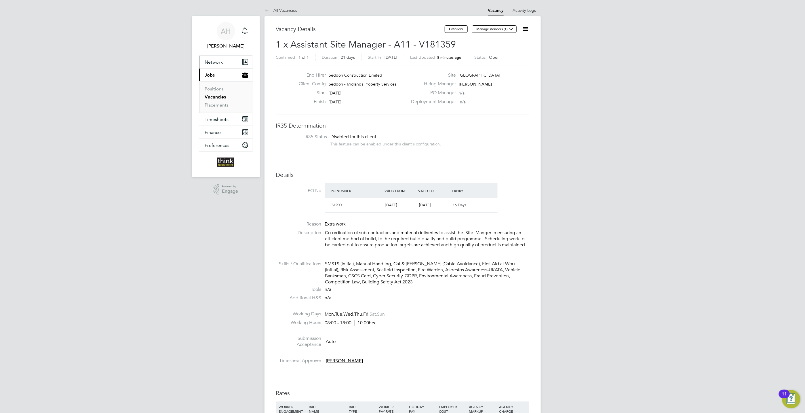
click at [214, 61] on span "Network" at bounding box center [214, 61] width 18 height 5
click at [207, 116] on span "Jobs" at bounding box center [210, 114] width 10 height 5
click at [218, 97] on link "Vacancies" at bounding box center [215, 96] width 21 height 5
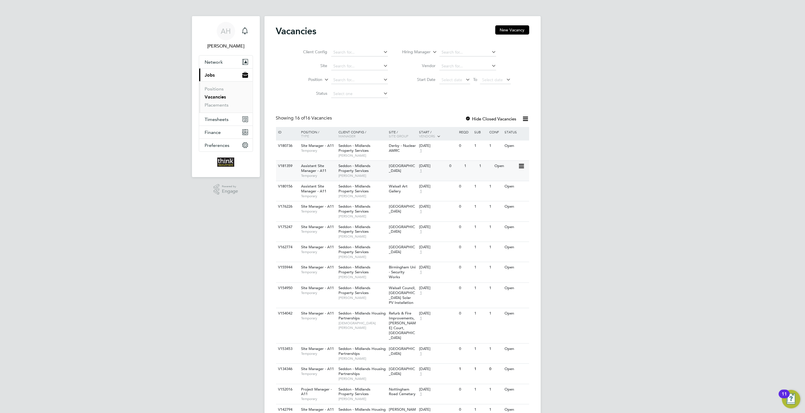
click at [489, 169] on div "1" at bounding box center [485, 166] width 15 height 11
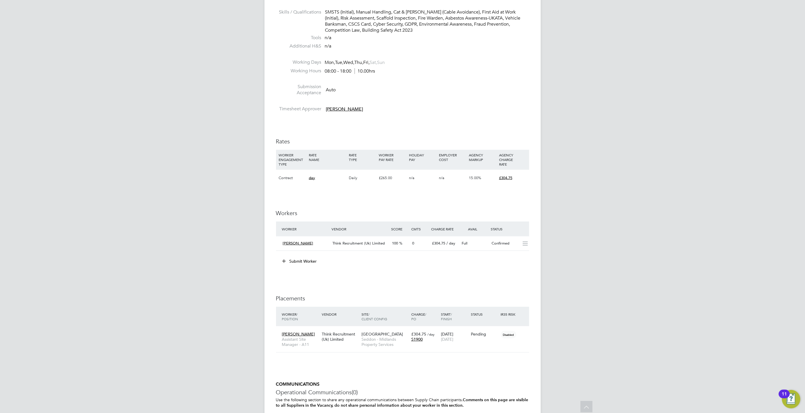
scroll to position [259, 0]
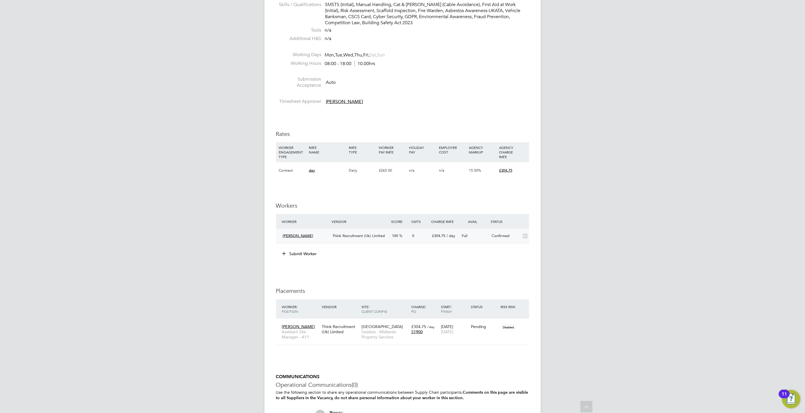
click at [498, 233] on div "Confirmed" at bounding box center [504, 235] width 30 height 9
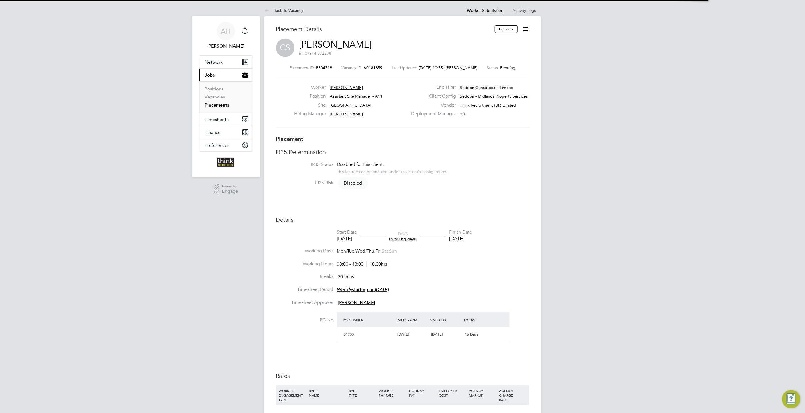
scroll to position [5, 28]
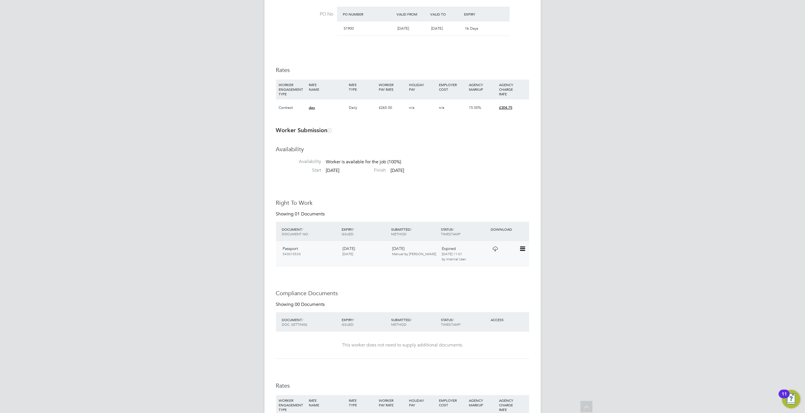
click at [524, 249] on icon at bounding box center [522, 248] width 6 height 7
drag, startPoint x: 551, startPoint y: 252, endPoint x: 548, endPoint y: 249, distance: 3.3
click at [551, 252] on div "AH [PERSON_NAME] Notifications Applications: Network Businesses Sites Workers C…" at bounding box center [402, 181] width 805 height 975
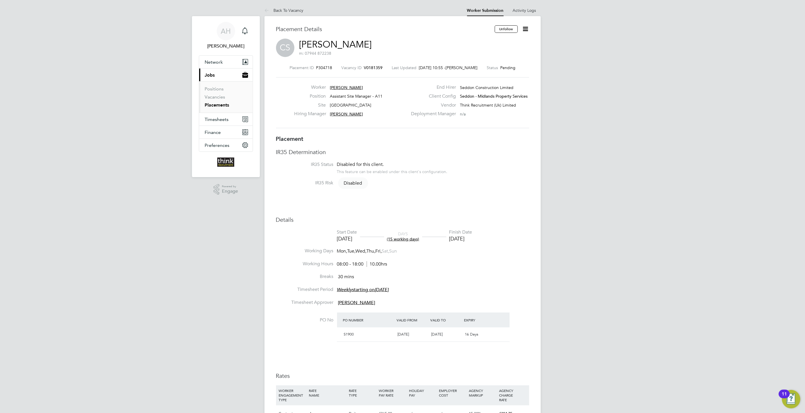
click at [523, 29] on icon at bounding box center [525, 28] width 7 height 7
click at [473, 71] on li "Start" at bounding box center [497, 70] width 59 height 8
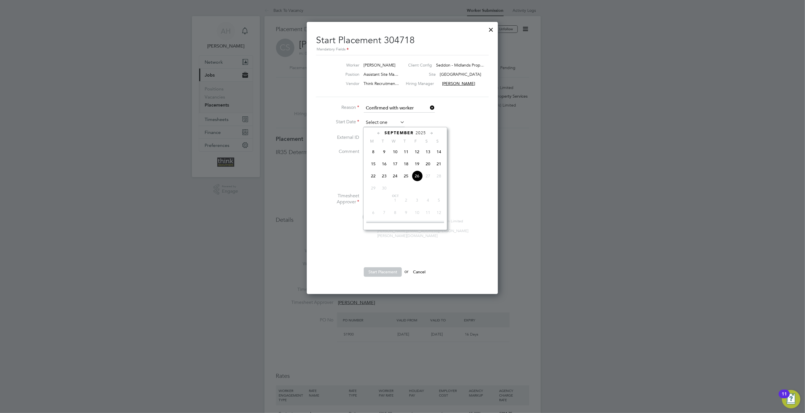
click at [376, 122] on input at bounding box center [384, 122] width 41 height 9
click at [372, 179] on span "22" at bounding box center [373, 175] width 11 height 11
type input "[DATE]"
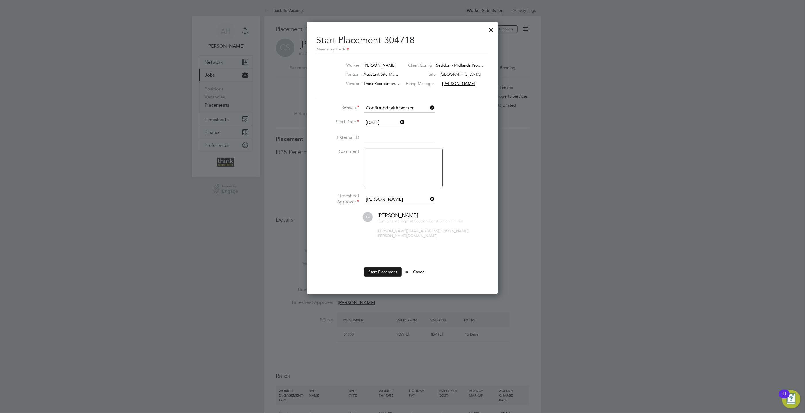
click at [388, 270] on button "Start Placement" at bounding box center [383, 271] width 38 height 9
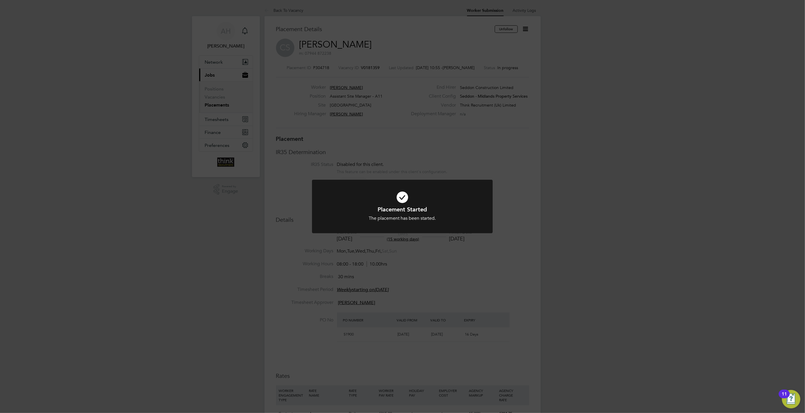
click at [612, 223] on div "Placement Started The placement has been started. Cancel Okay" at bounding box center [402, 206] width 805 height 413
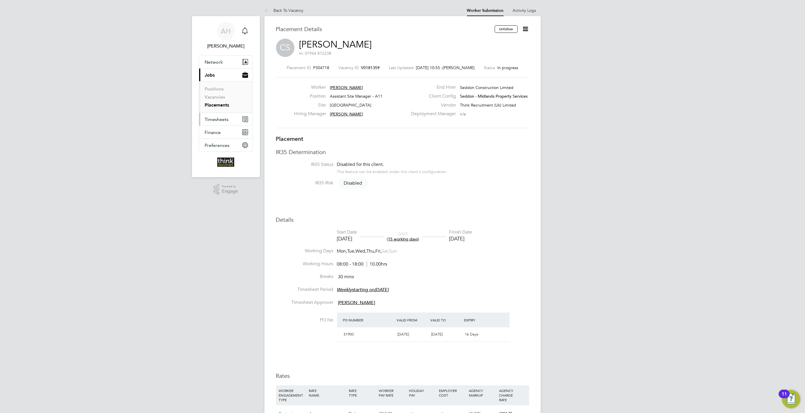
click at [215, 119] on span "Timesheets" at bounding box center [217, 119] width 24 height 5
click at [219, 103] on link "Timesheets" at bounding box center [217, 101] width 24 height 5
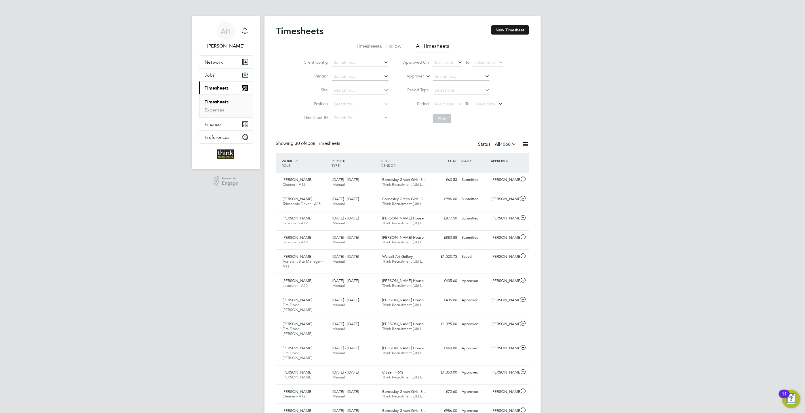
click at [504, 30] on button "New Timesheet" at bounding box center [510, 29] width 38 height 9
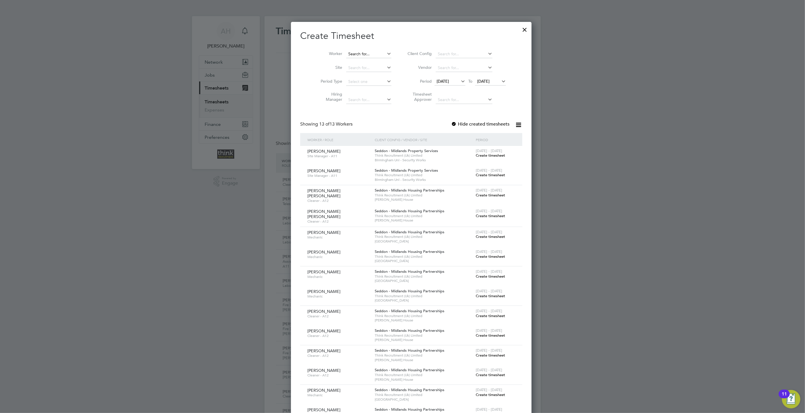
click at [348, 54] on input at bounding box center [368, 54] width 45 height 8
click at [347, 84] on li "[PERSON_NAME]" at bounding box center [375, 86] width 76 height 8
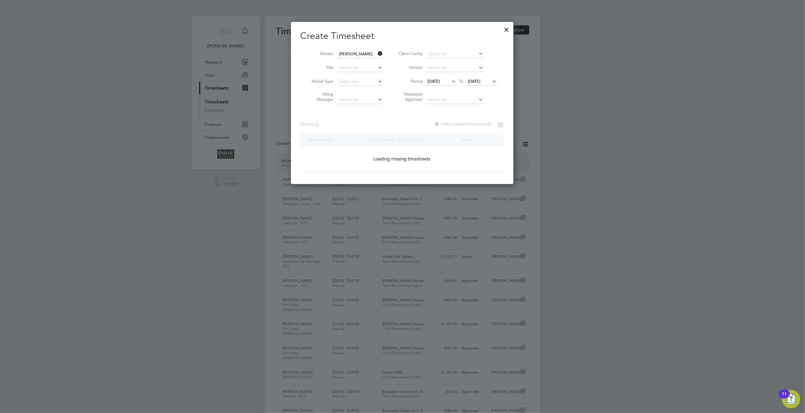
type input "[PERSON_NAME]"
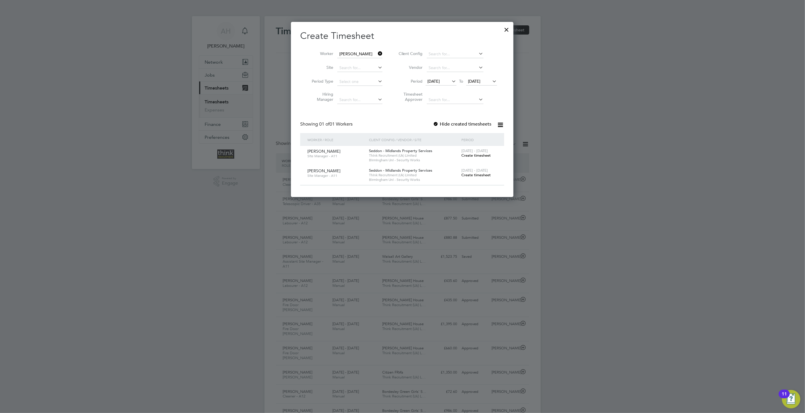
click at [451, 81] on icon at bounding box center [451, 81] width 0 height 8
click at [434, 161] on span "22" at bounding box center [435, 159] width 11 height 11
click at [466, 176] on span "Create timesheet" at bounding box center [475, 175] width 29 height 5
